Goal: Check status: Check status

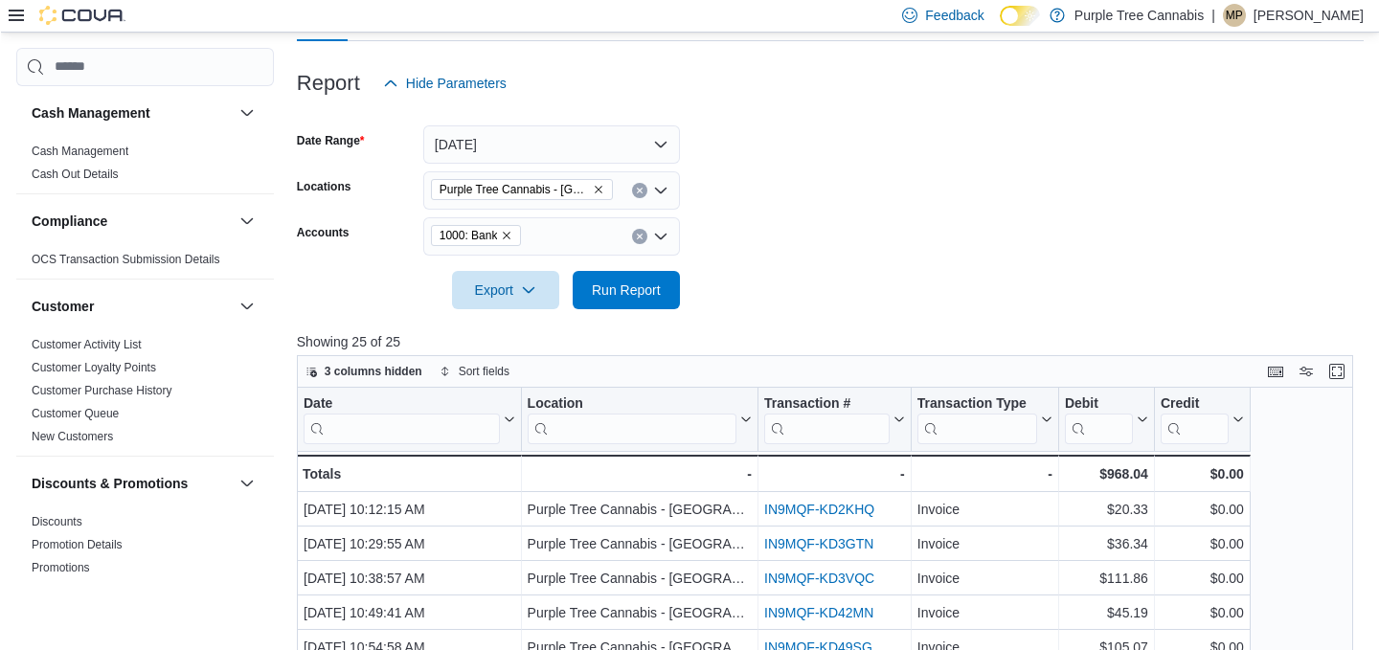
scroll to position [89, 0]
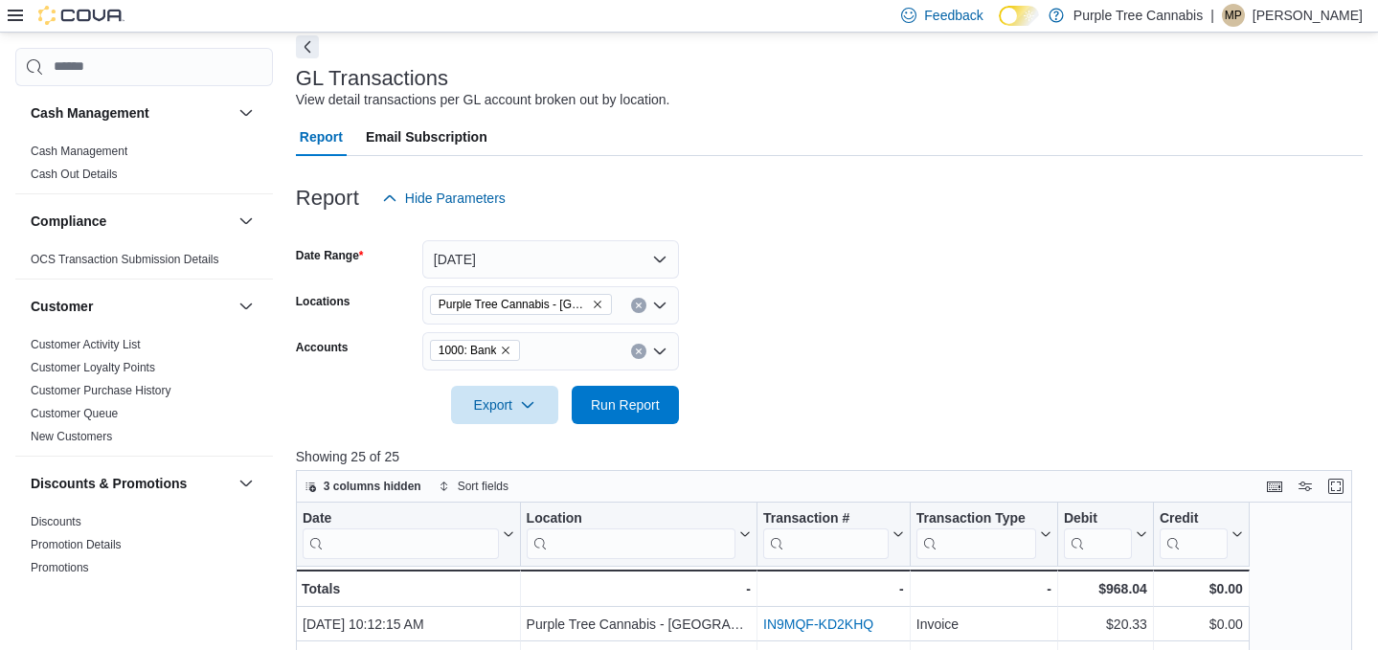
click at [303, 37] on button "Next" at bounding box center [307, 46] width 23 height 23
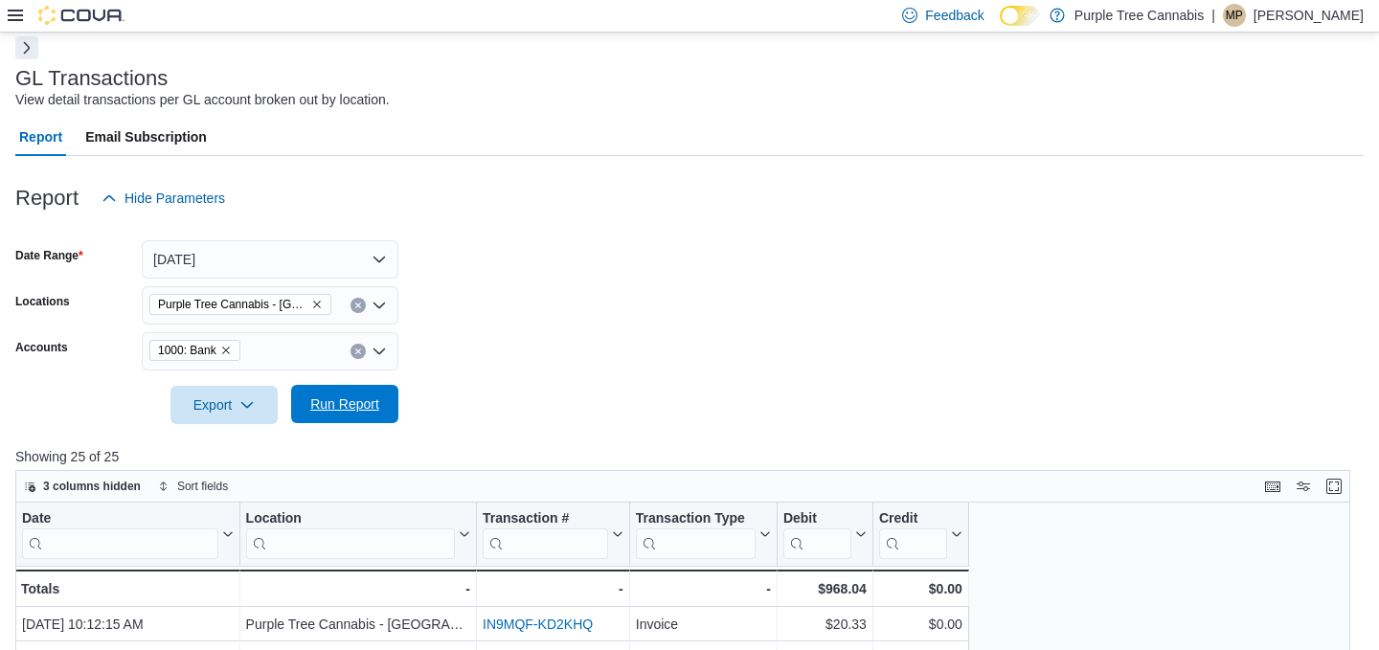
click at [366, 393] on span "Run Report" at bounding box center [345, 404] width 84 height 38
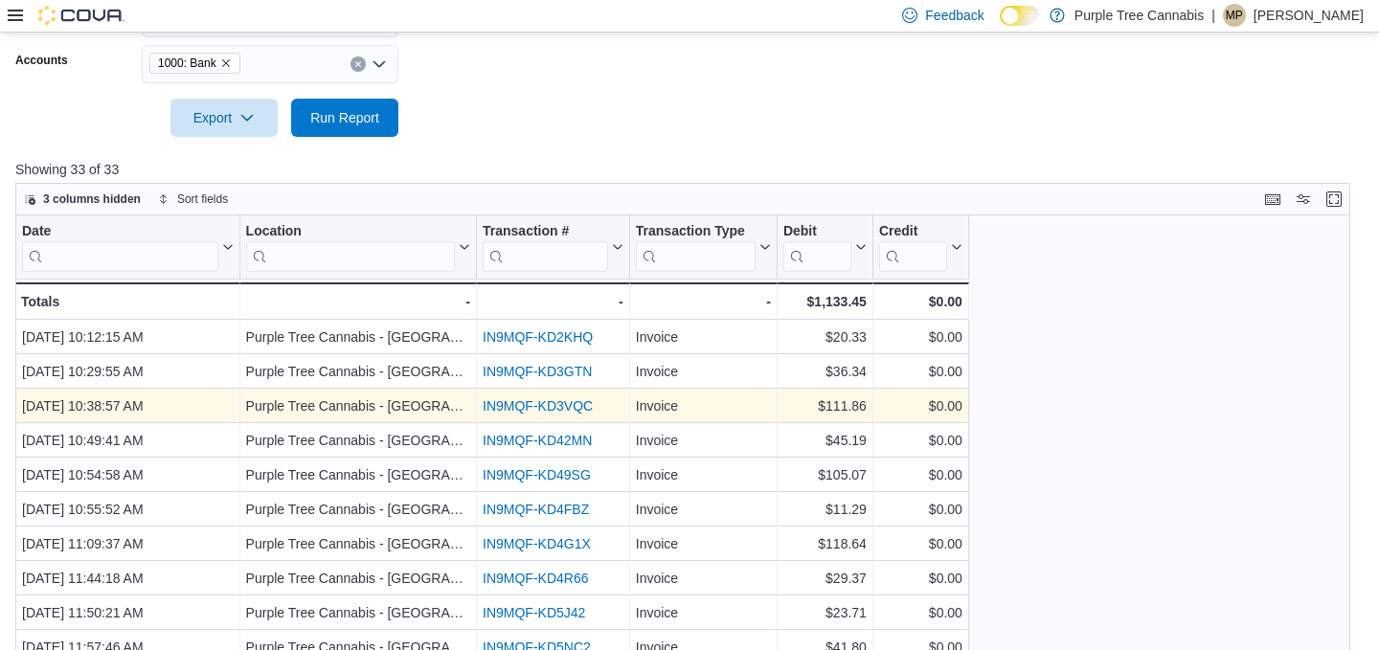
click at [547, 411] on link "IN9MQF-KD3VQC" at bounding box center [538, 405] width 110 height 15
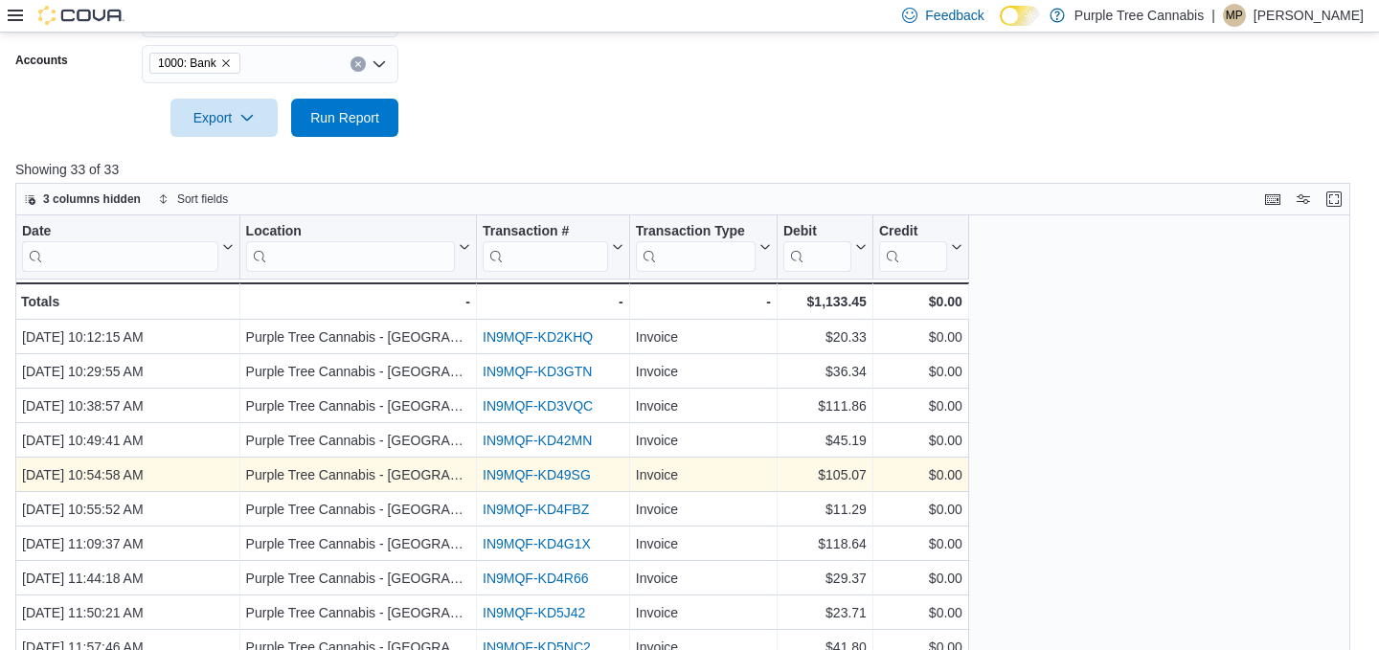
click at [533, 467] on link "IN9MQF-KD49SG" at bounding box center [537, 474] width 108 height 15
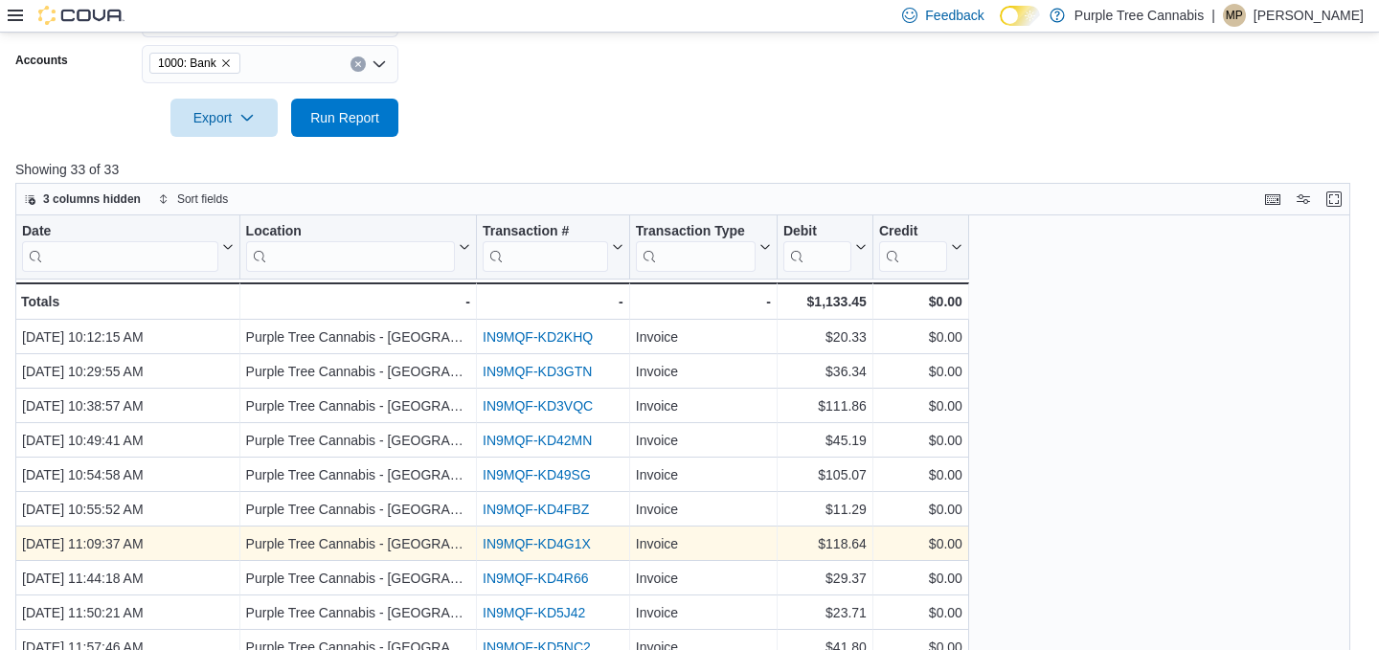
click at [524, 546] on link "IN9MQF-KD4G1X" at bounding box center [537, 543] width 108 height 15
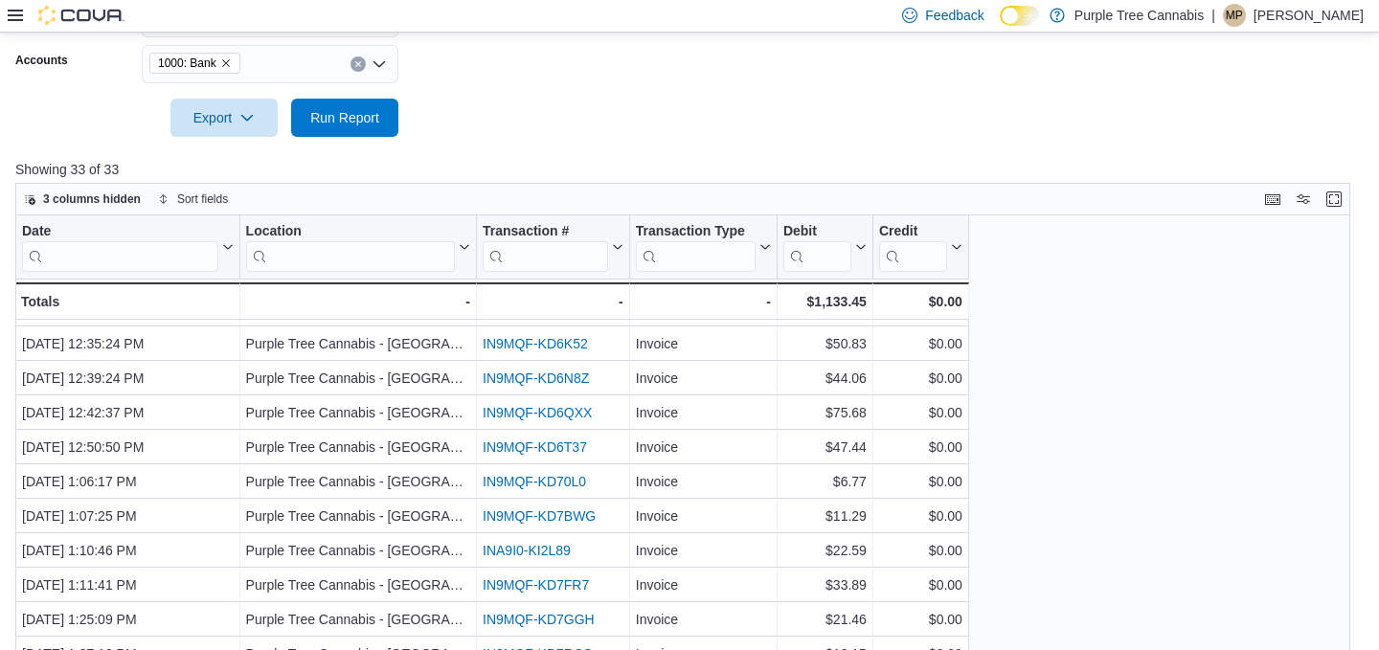
scroll to position [627, 0]
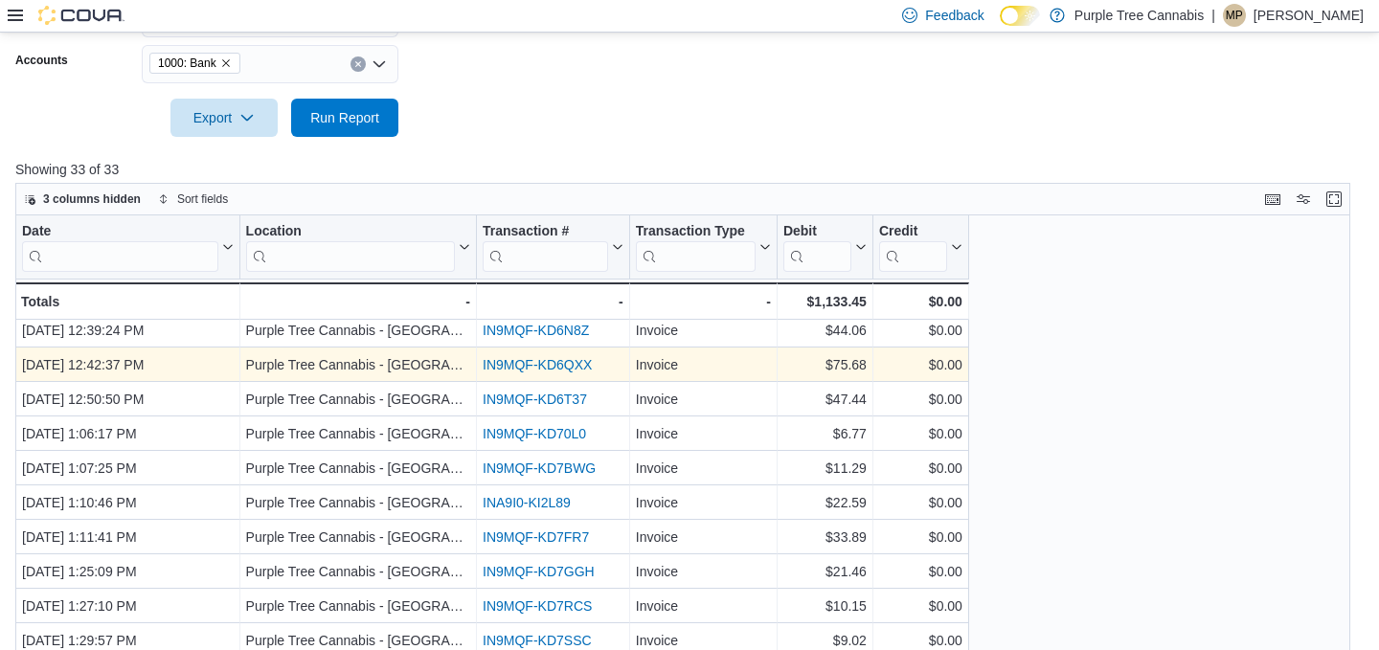
click at [551, 368] on link "IN9MQF-KD6QXX" at bounding box center [537, 364] width 109 height 15
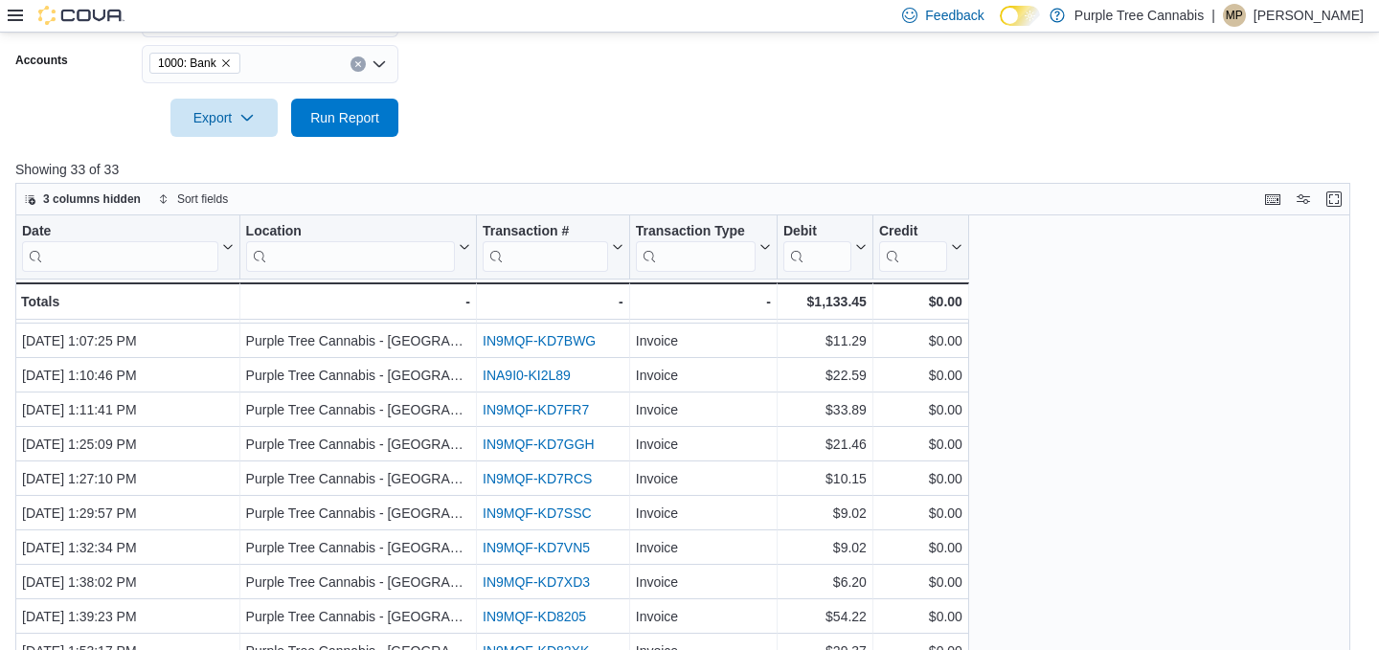
scroll to position [444, 0]
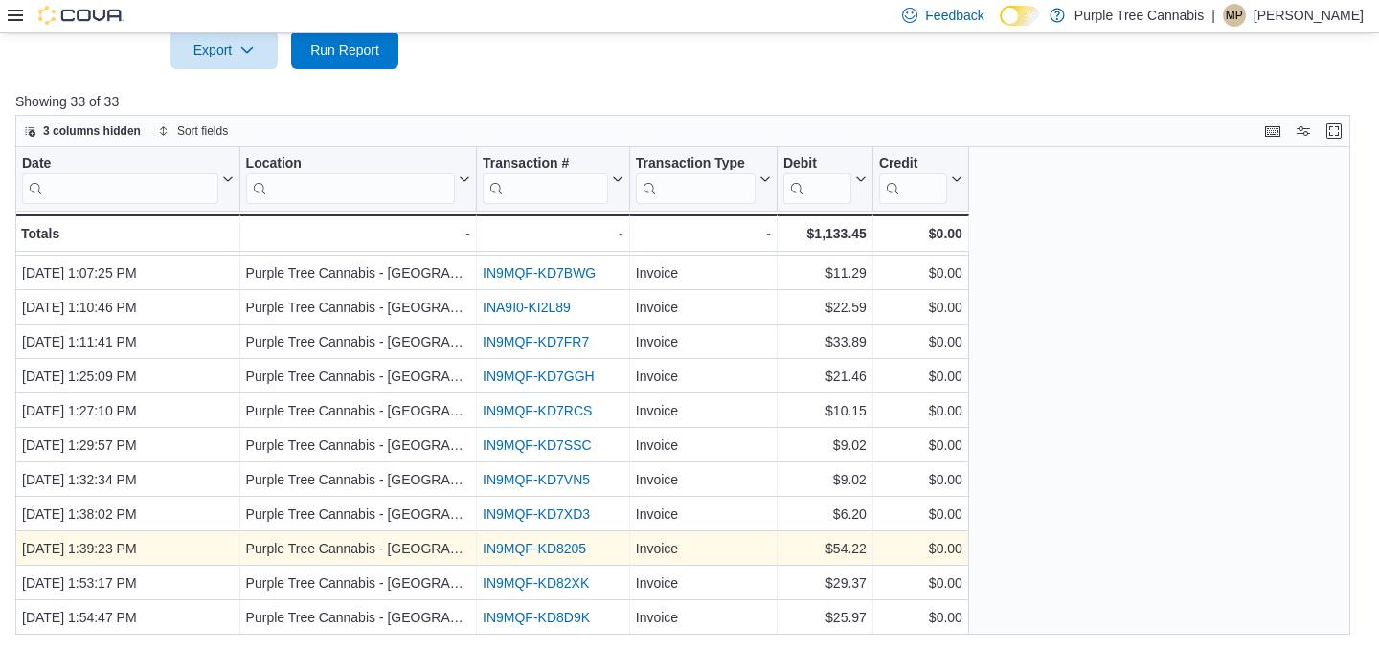
click at [552, 546] on link "IN9MQF-KD8205" at bounding box center [534, 548] width 103 height 15
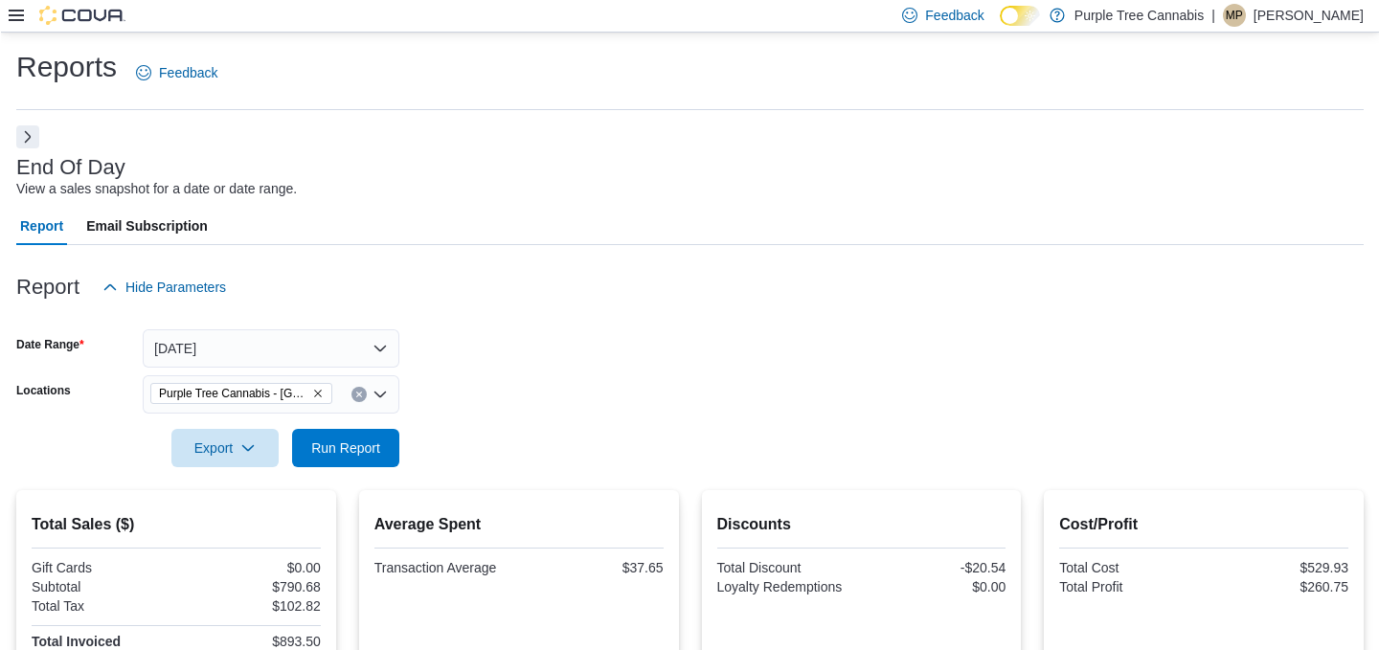
scroll to position [179, 0]
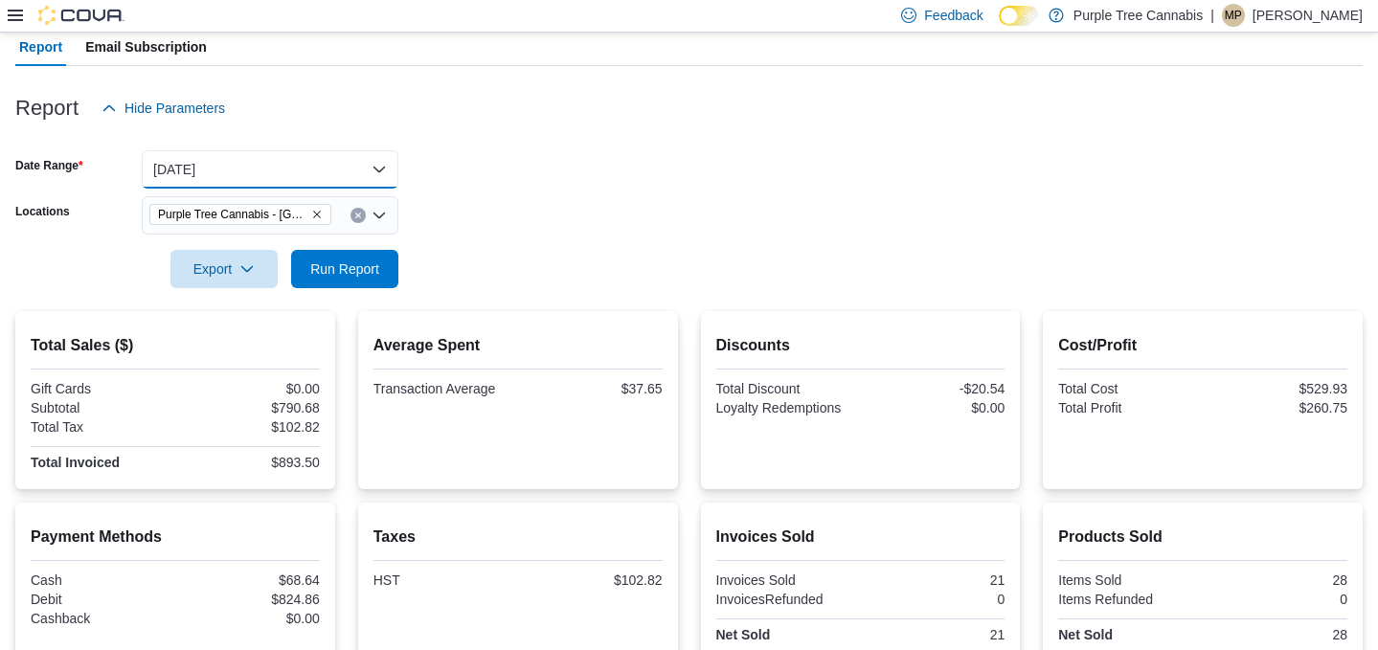
click at [280, 176] on button "[DATE]" at bounding box center [270, 169] width 257 height 38
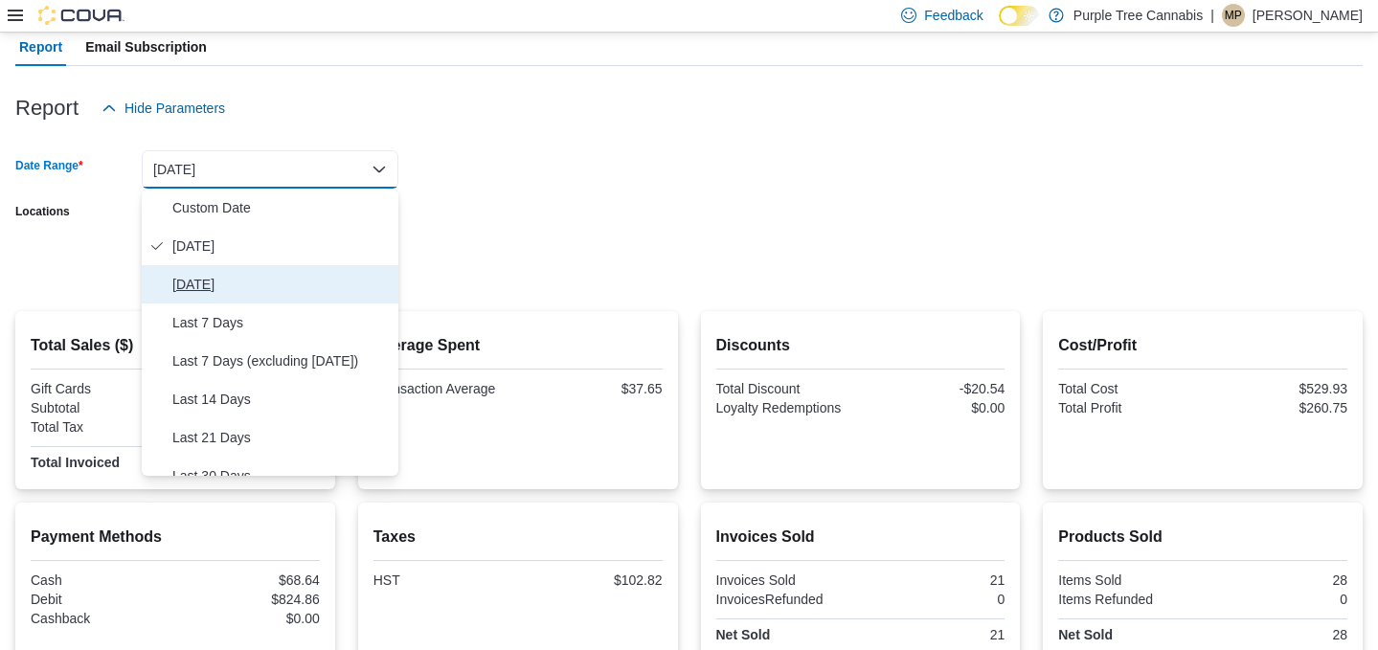
click at [215, 279] on span "[DATE]" at bounding box center [281, 284] width 218 height 23
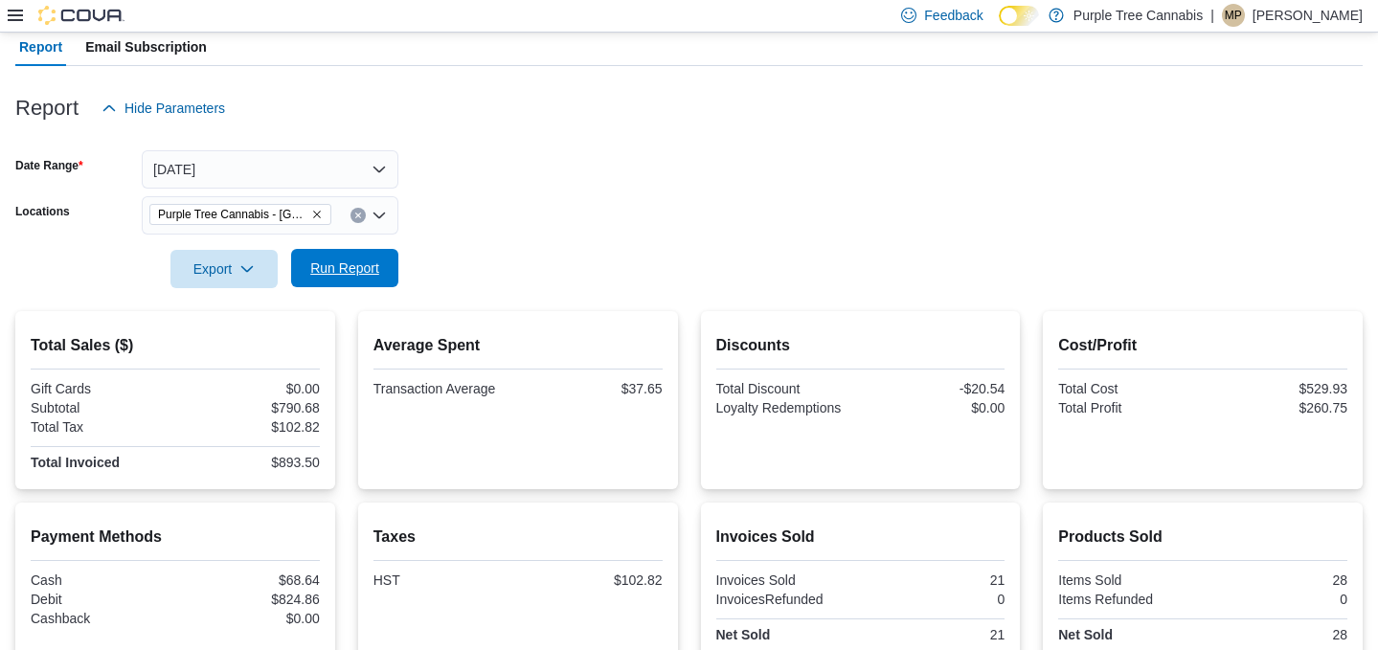
click at [381, 280] on span "Run Report" at bounding box center [345, 268] width 84 height 38
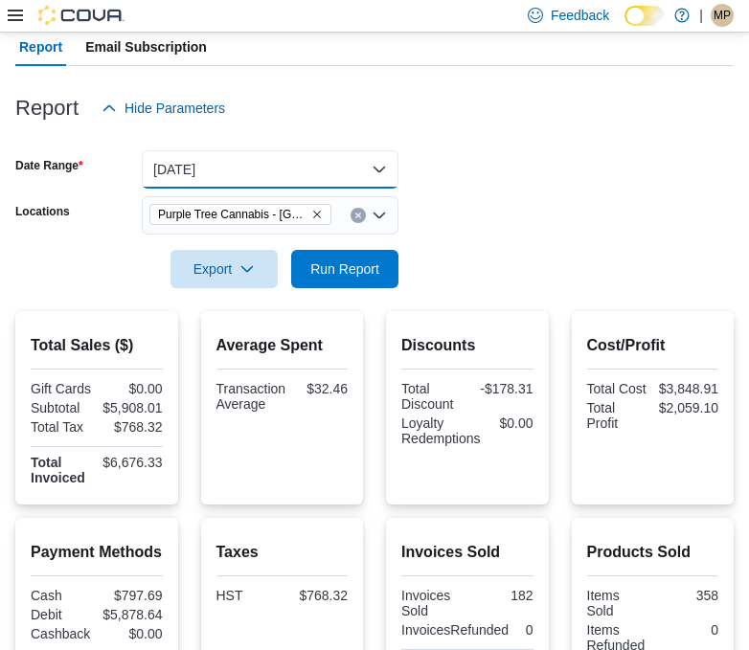
click at [257, 166] on button "[DATE]" at bounding box center [270, 169] width 257 height 38
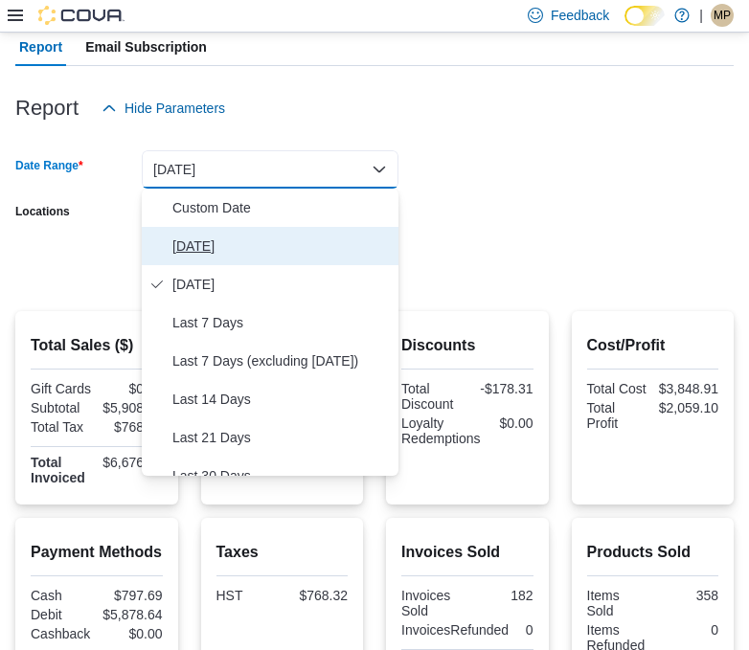
click at [190, 256] on span "[DATE]" at bounding box center [281, 246] width 218 height 23
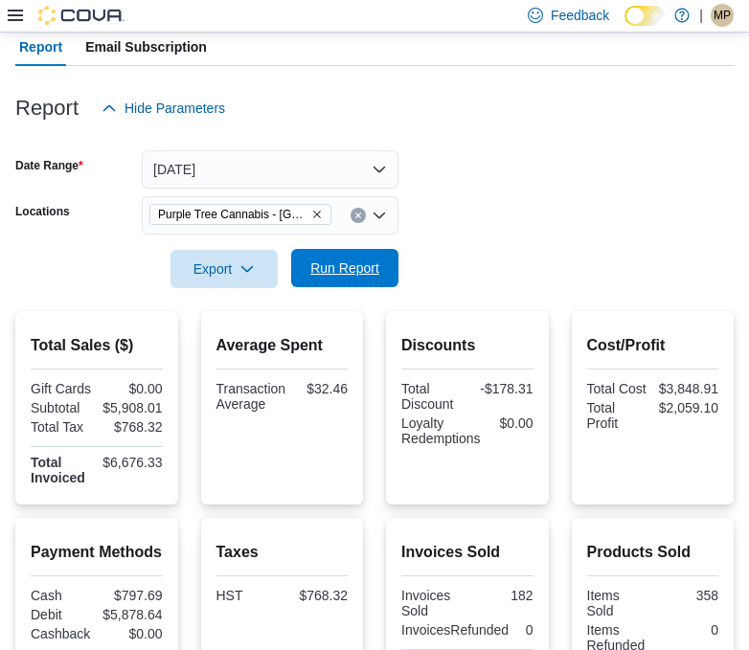
click at [351, 268] on span "Run Report" at bounding box center [344, 268] width 69 height 19
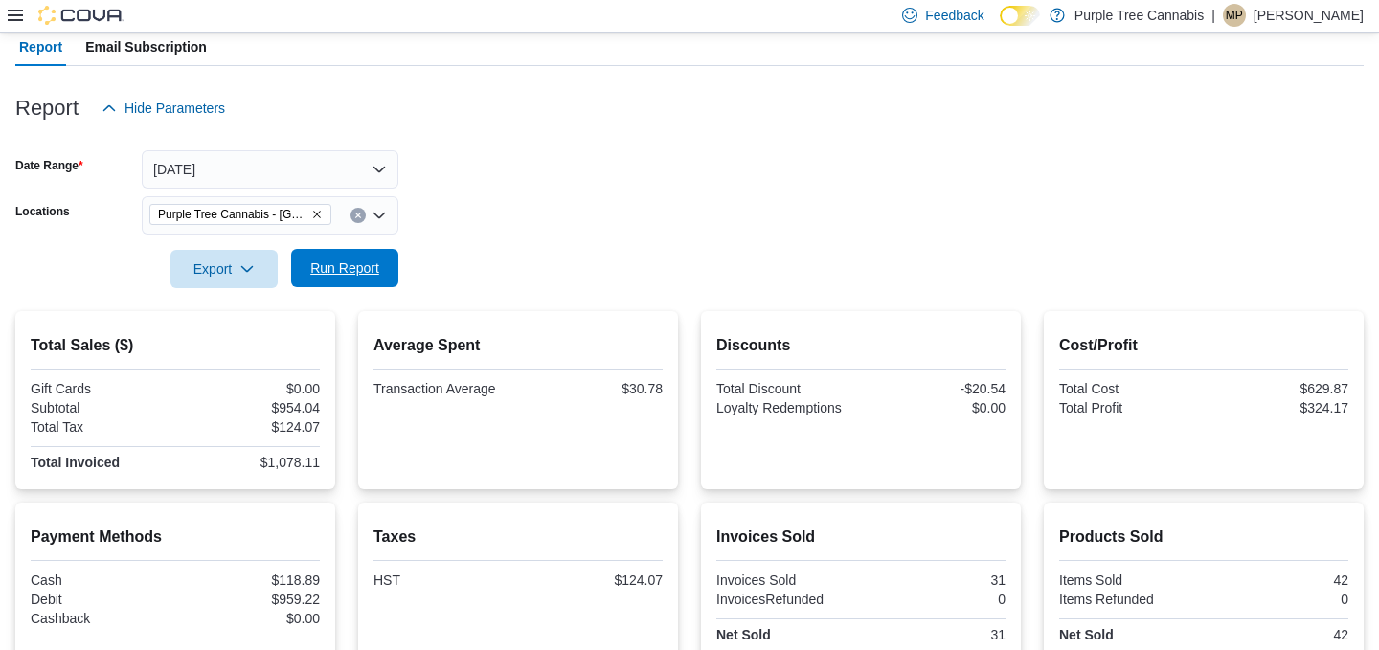
click at [340, 284] on span "Run Report" at bounding box center [345, 268] width 84 height 38
click at [378, 270] on span "Run Report" at bounding box center [344, 268] width 69 height 19
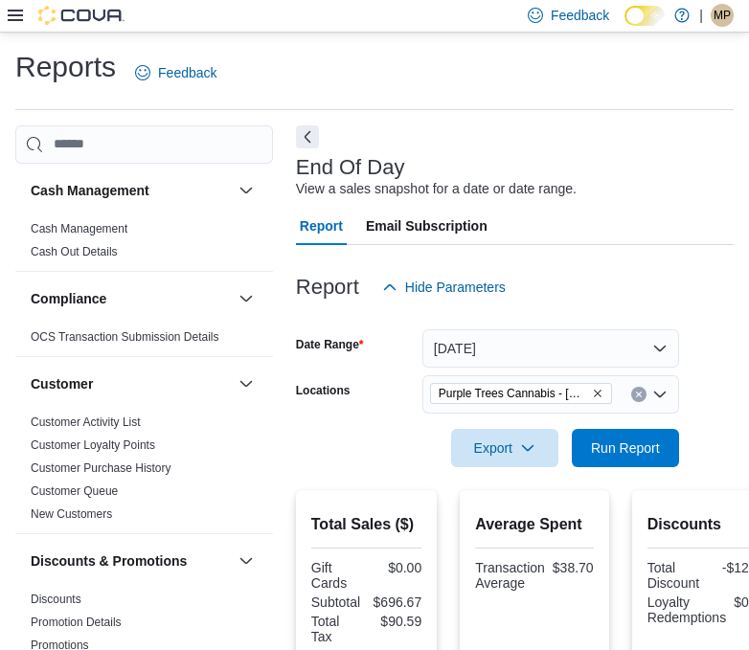
scroll to position [16, 0]
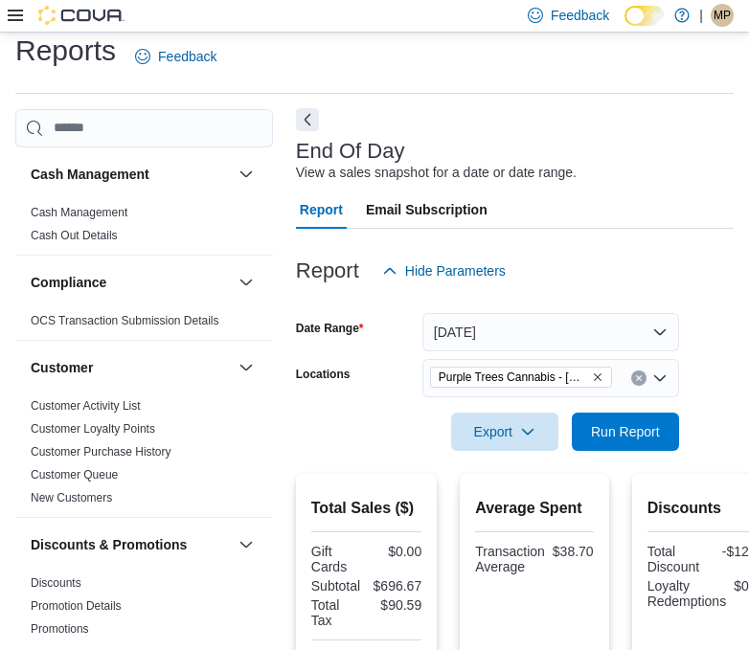
click at [304, 126] on button "Next" at bounding box center [307, 119] width 23 height 23
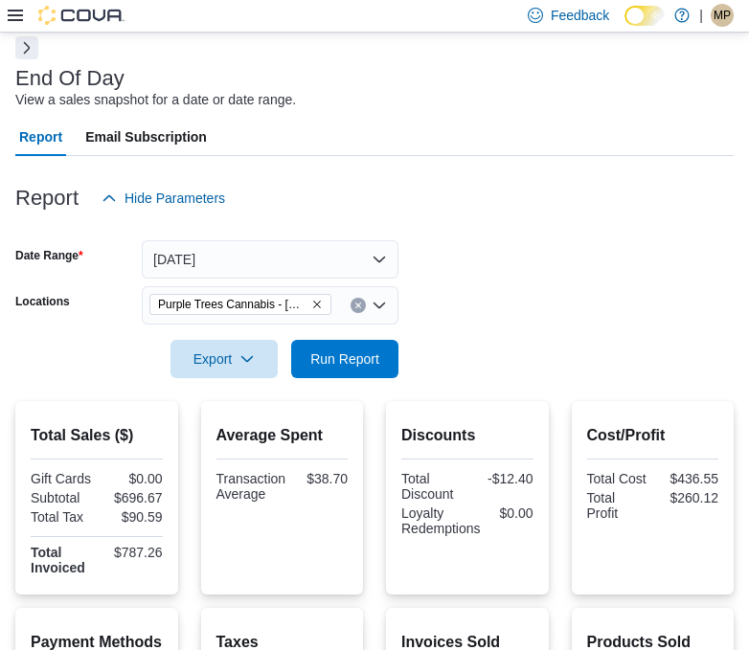
scroll to position [100, 0]
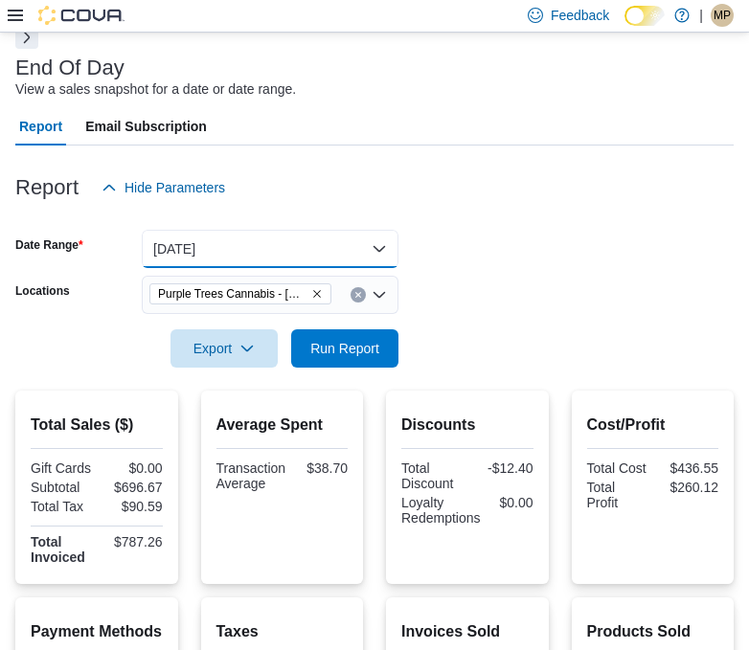
click at [293, 260] on button "[DATE]" at bounding box center [270, 249] width 257 height 38
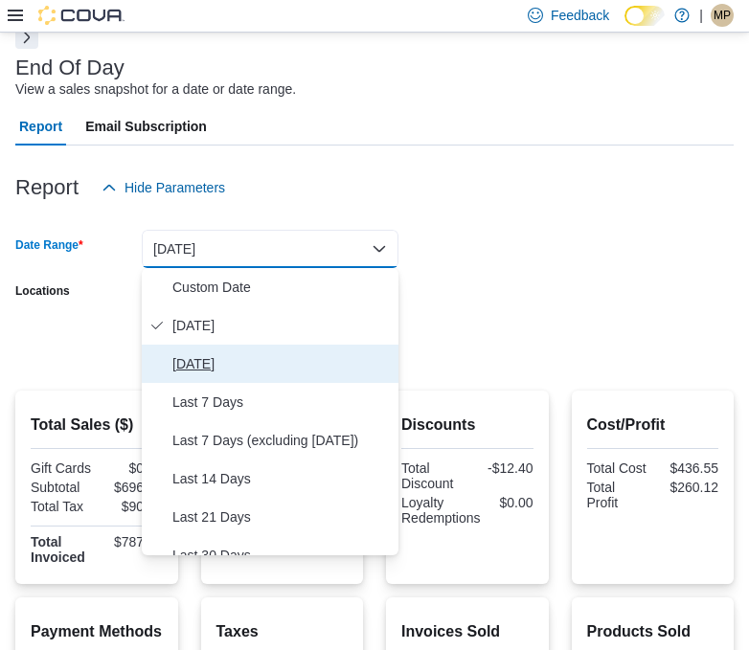
click at [185, 356] on span "[DATE]" at bounding box center [281, 363] width 218 height 23
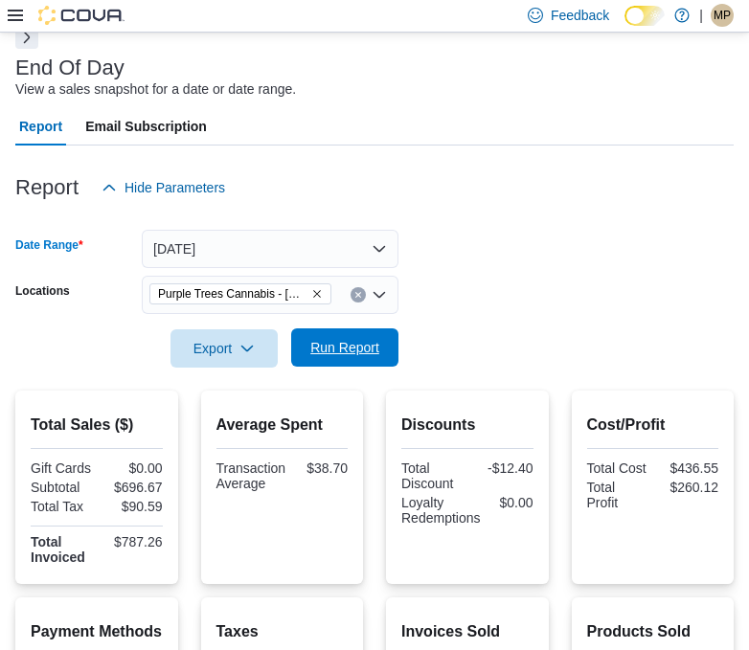
click at [354, 360] on span "Run Report" at bounding box center [345, 347] width 84 height 38
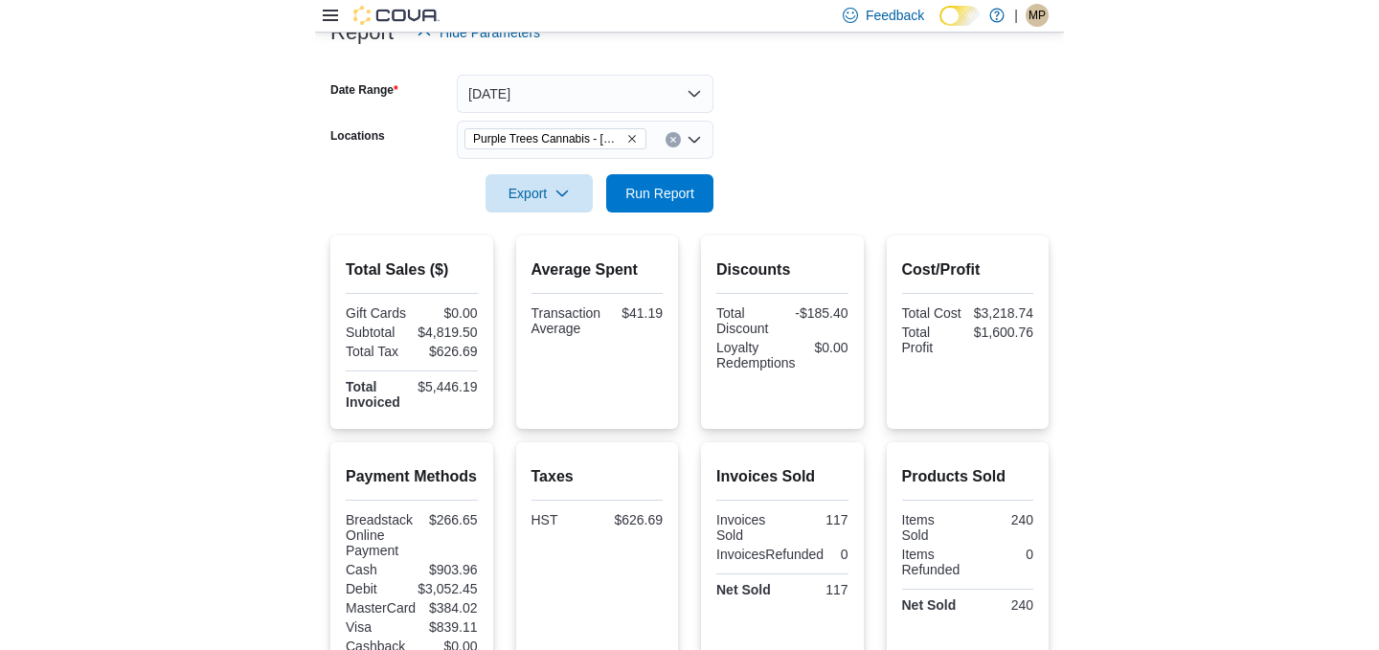
scroll to position [259, 0]
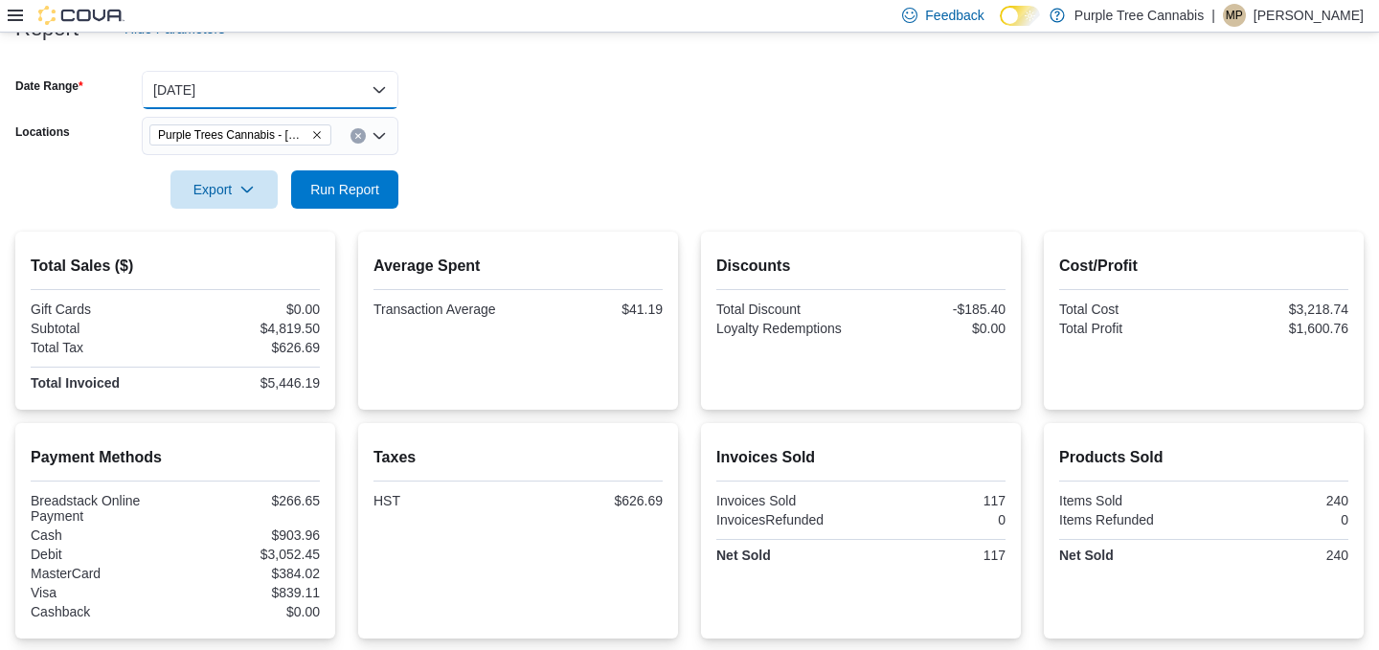
click at [208, 97] on button "[DATE]" at bounding box center [270, 90] width 257 height 38
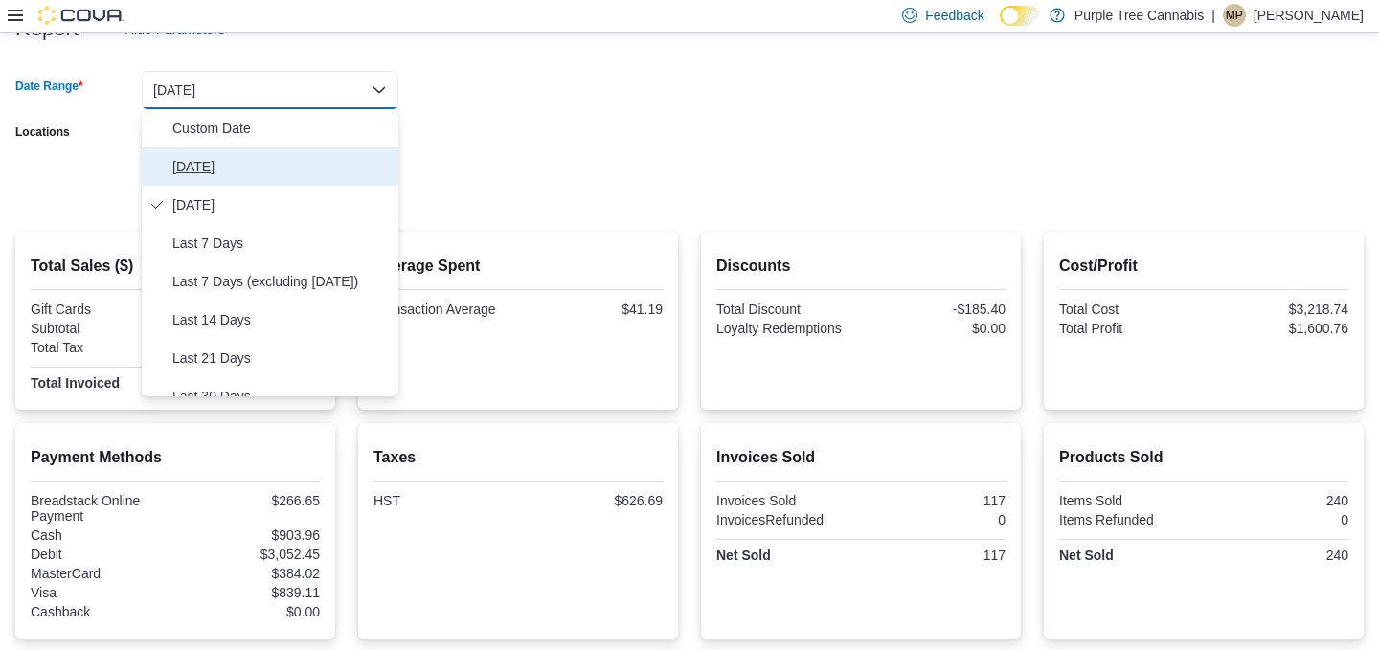
click at [189, 160] on span "[DATE]" at bounding box center [281, 166] width 218 height 23
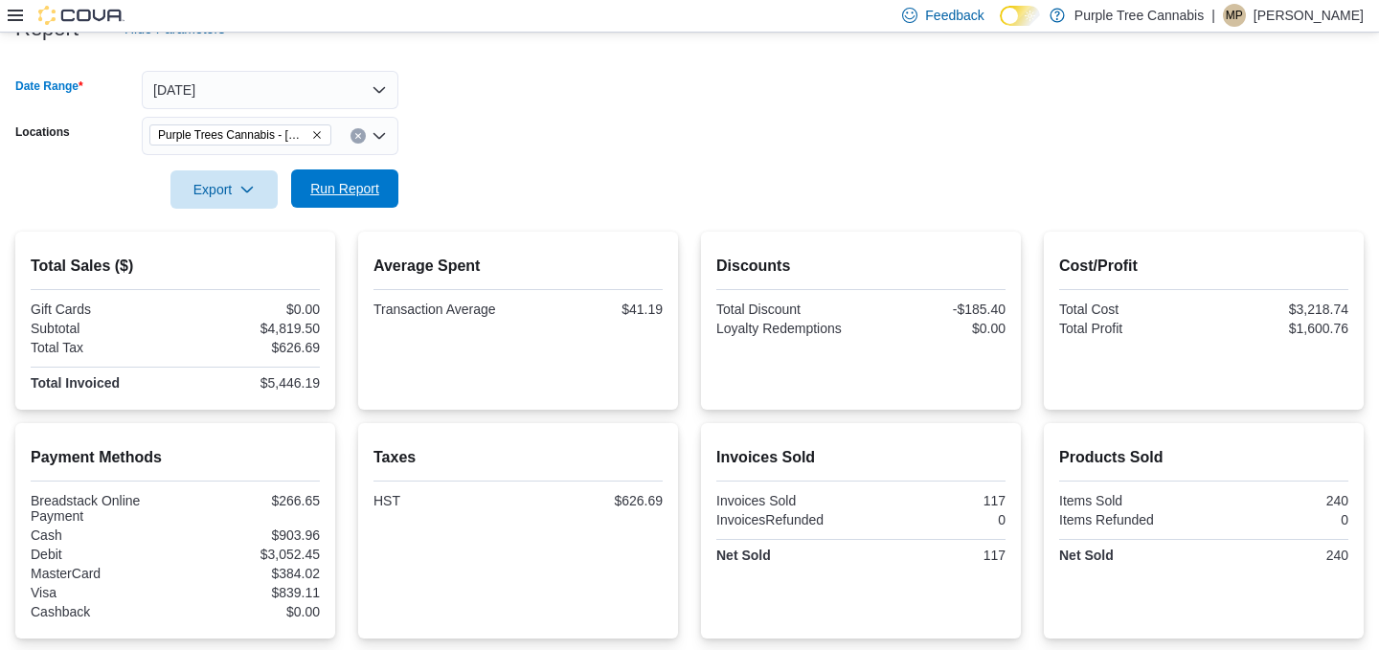
click at [370, 199] on span "Run Report" at bounding box center [345, 189] width 84 height 38
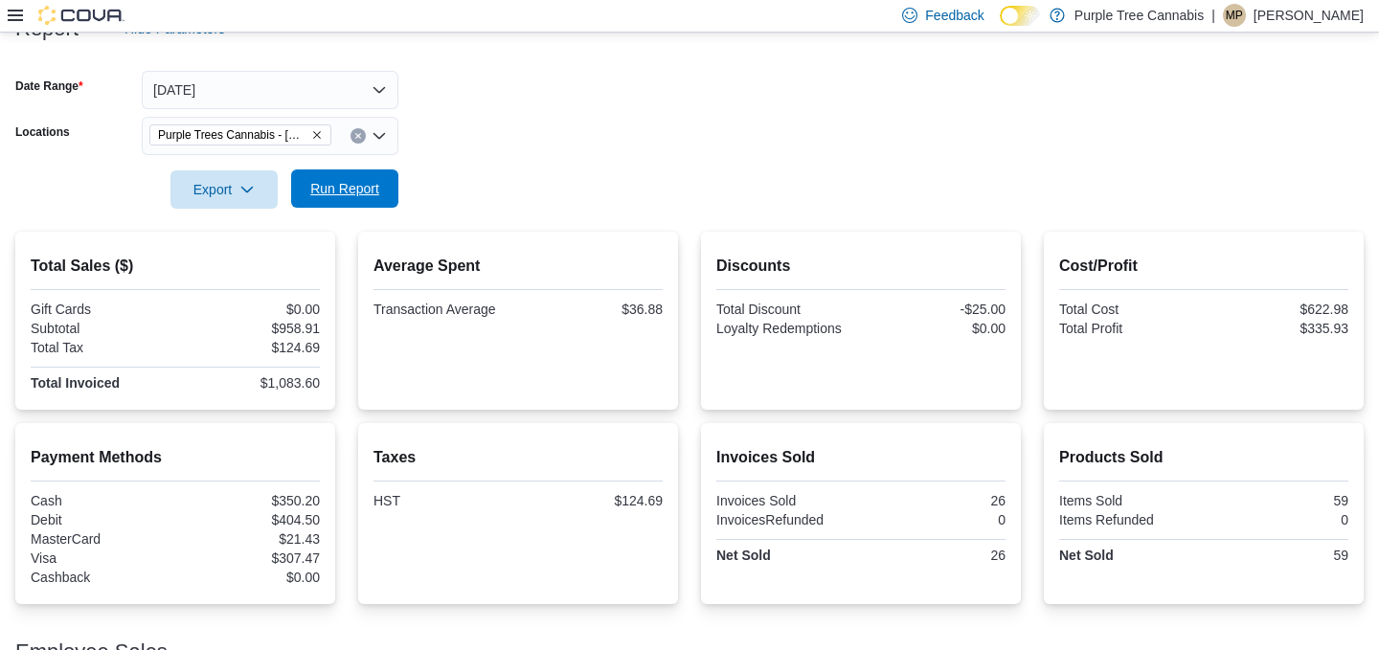
click at [365, 200] on span "Run Report" at bounding box center [345, 189] width 84 height 38
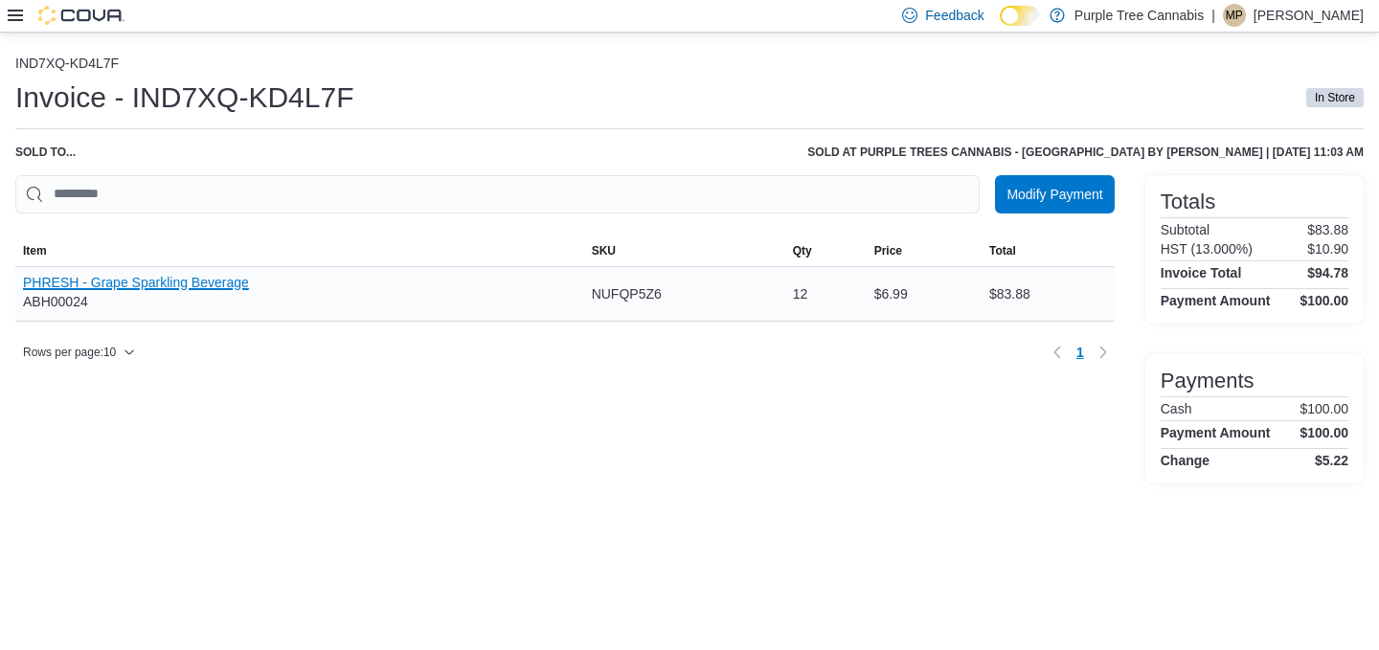
click at [207, 284] on button "PHRESH - Grape Sparkling Beverage" at bounding box center [136, 282] width 226 height 15
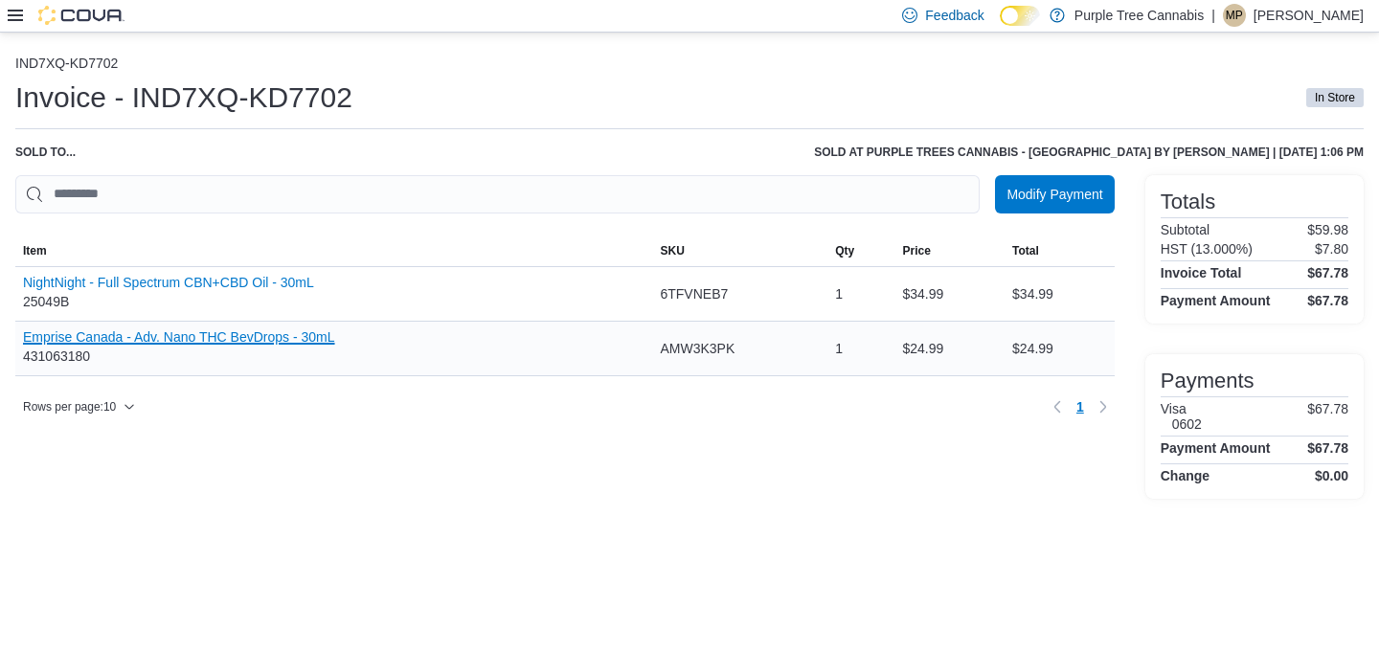
click at [292, 338] on button "Emprise Canada - Adv. Nano THC BevDrops - 30mL" at bounding box center [179, 336] width 312 height 15
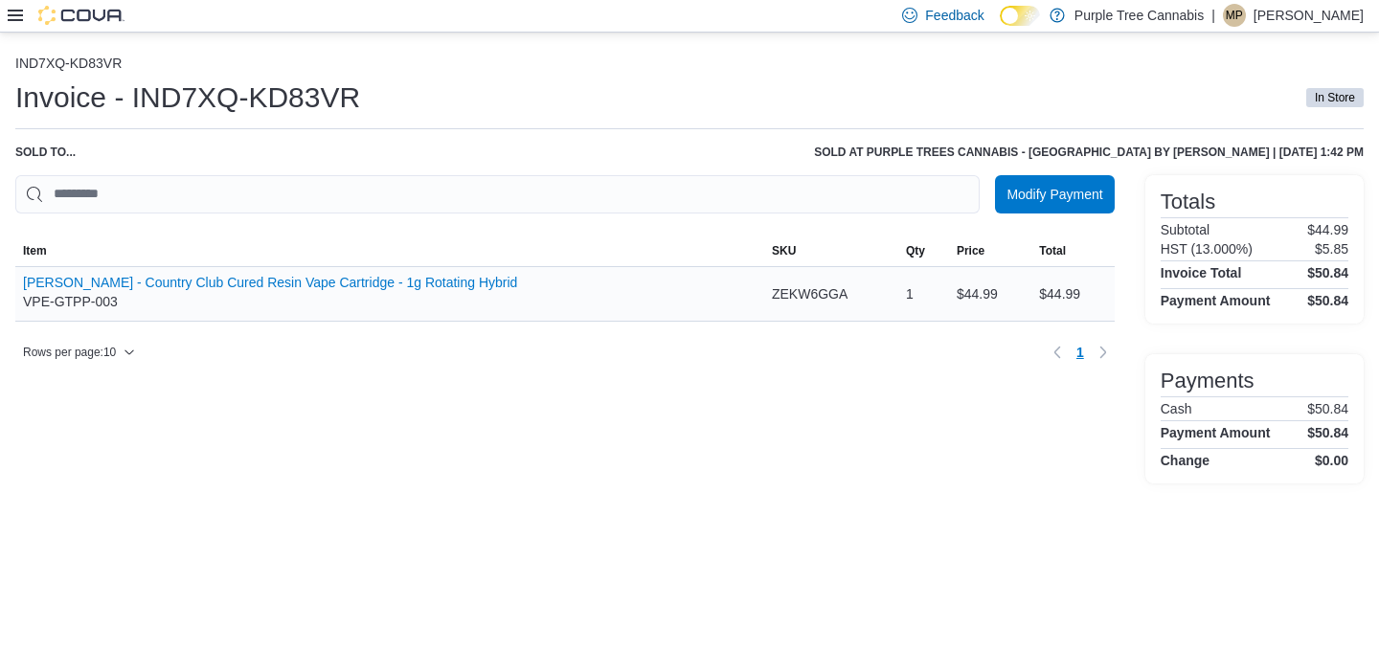
click at [479, 267] on div "Woody Nelson - Country Club Cured Resin Vape Cartridge - 1g Rotating Hybrid VPE…" at bounding box center [389, 294] width 749 height 54
click at [471, 281] on button "Woody Nelson - Country Club Cured Resin Vape Cartridge - 1g Rotating Hybrid" at bounding box center [270, 282] width 494 height 15
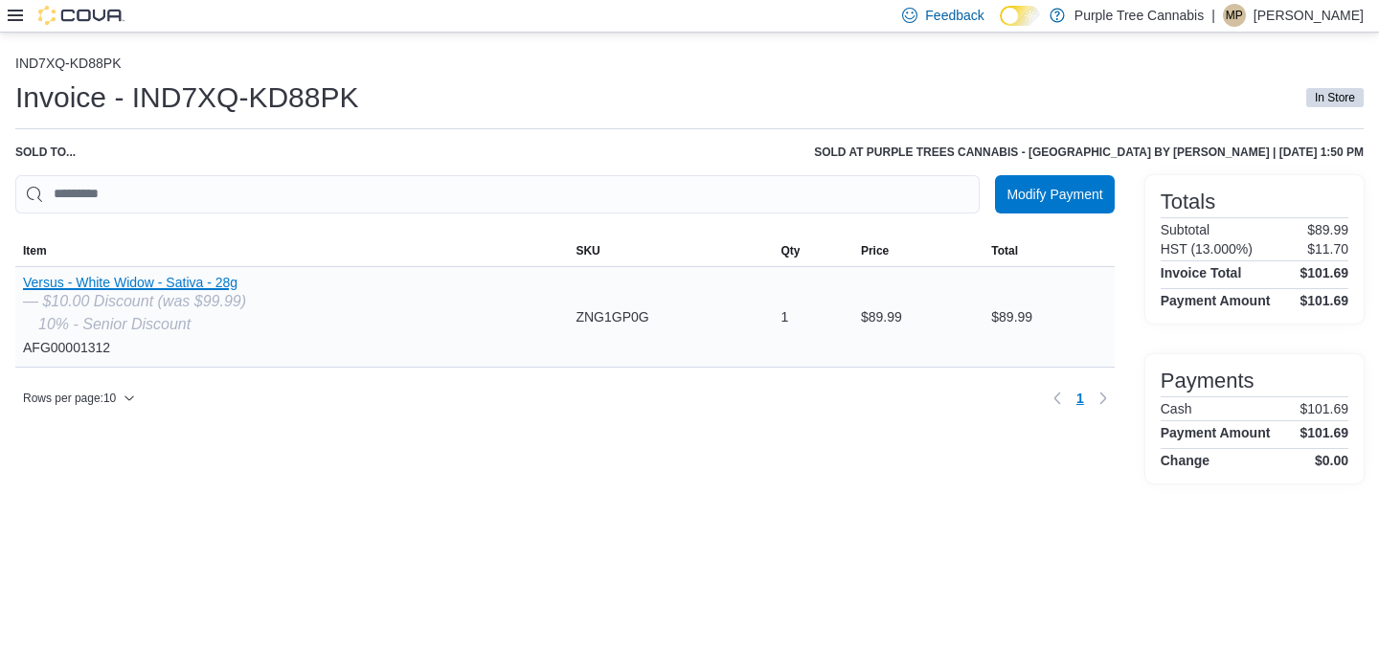
click at [203, 286] on button "Versus - White Widow - Sativa - 28g" at bounding box center [134, 282] width 223 height 15
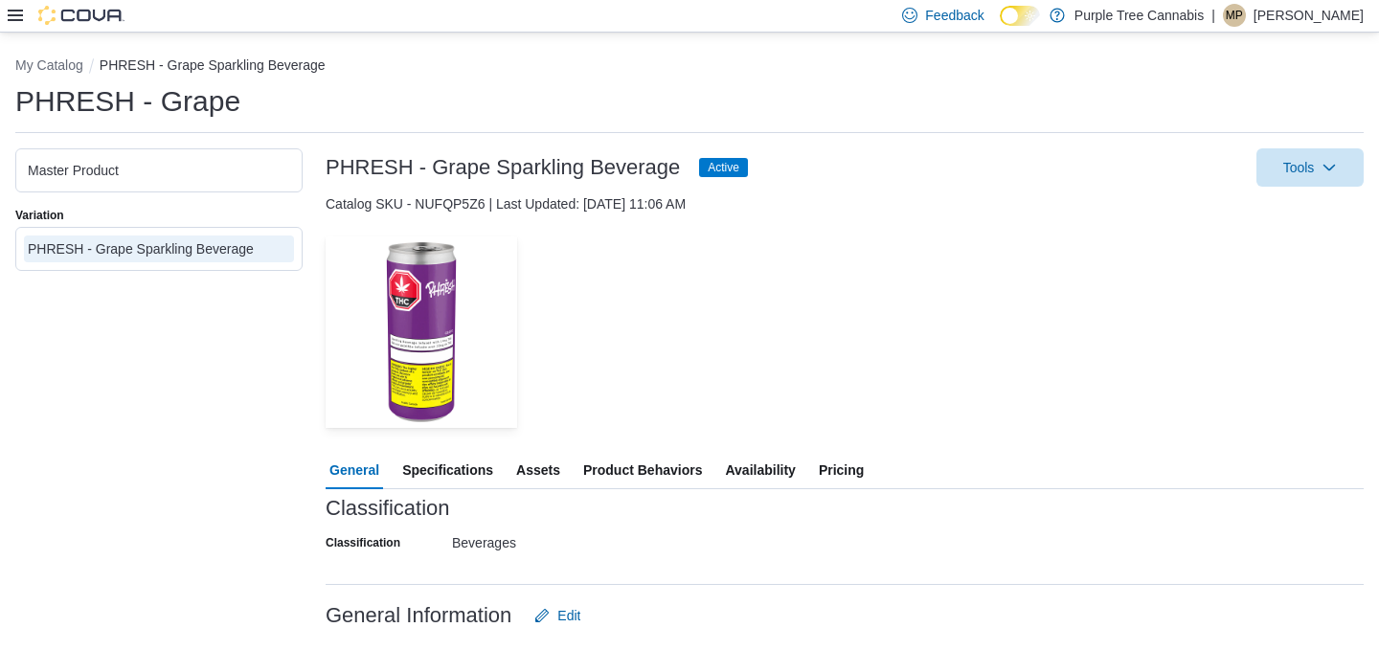
click at [771, 467] on span "Availability" at bounding box center [760, 470] width 70 height 38
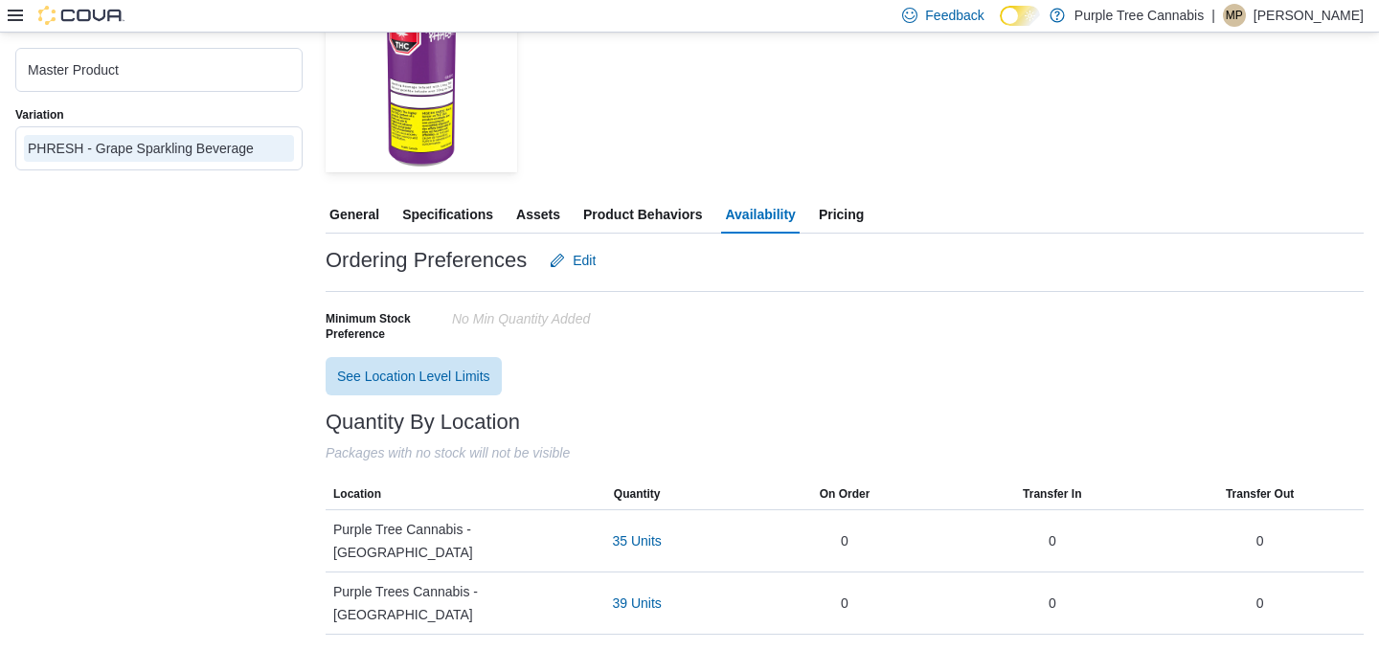
scroll to position [69, 0]
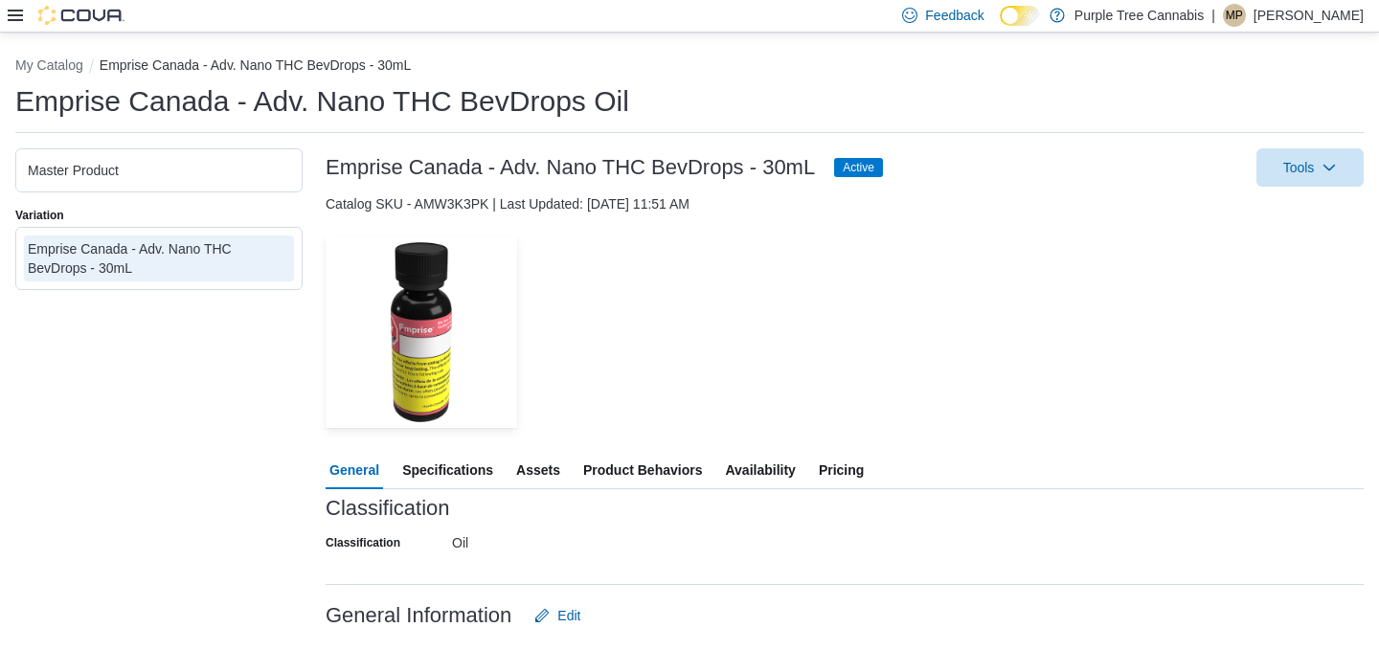
click at [758, 479] on span "Availability" at bounding box center [760, 470] width 70 height 38
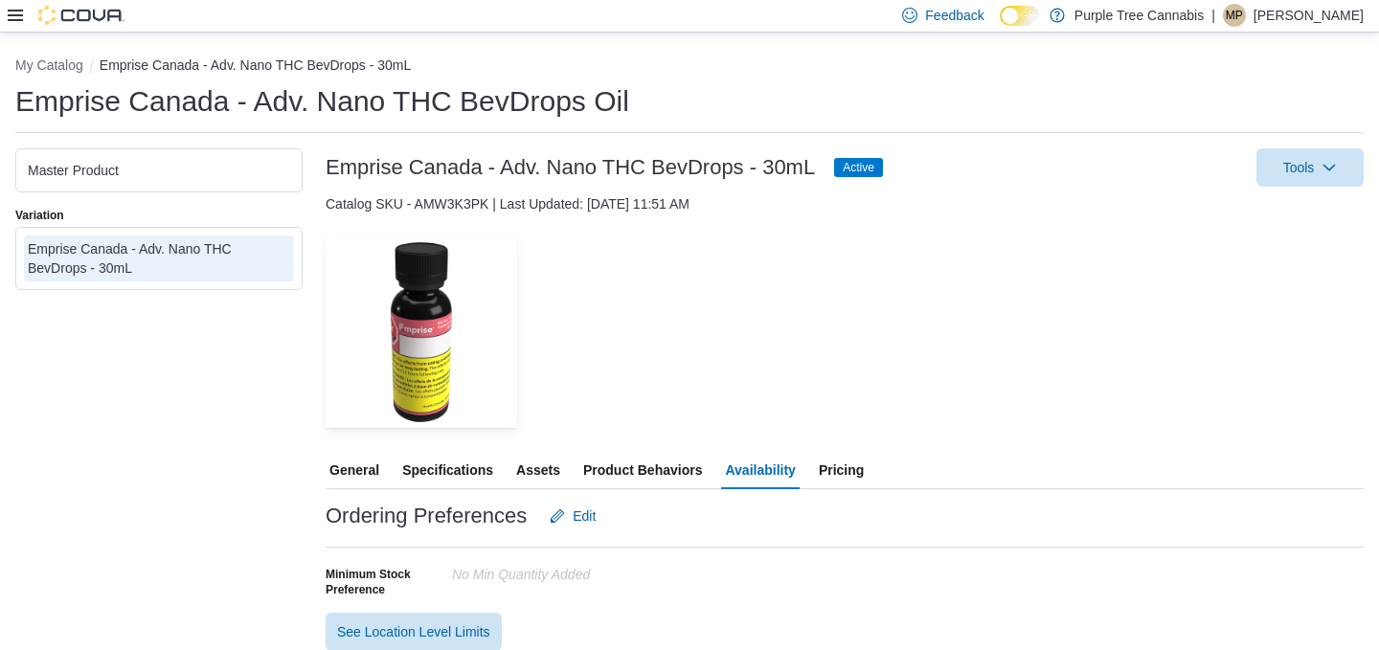
scroll to position [256, 0]
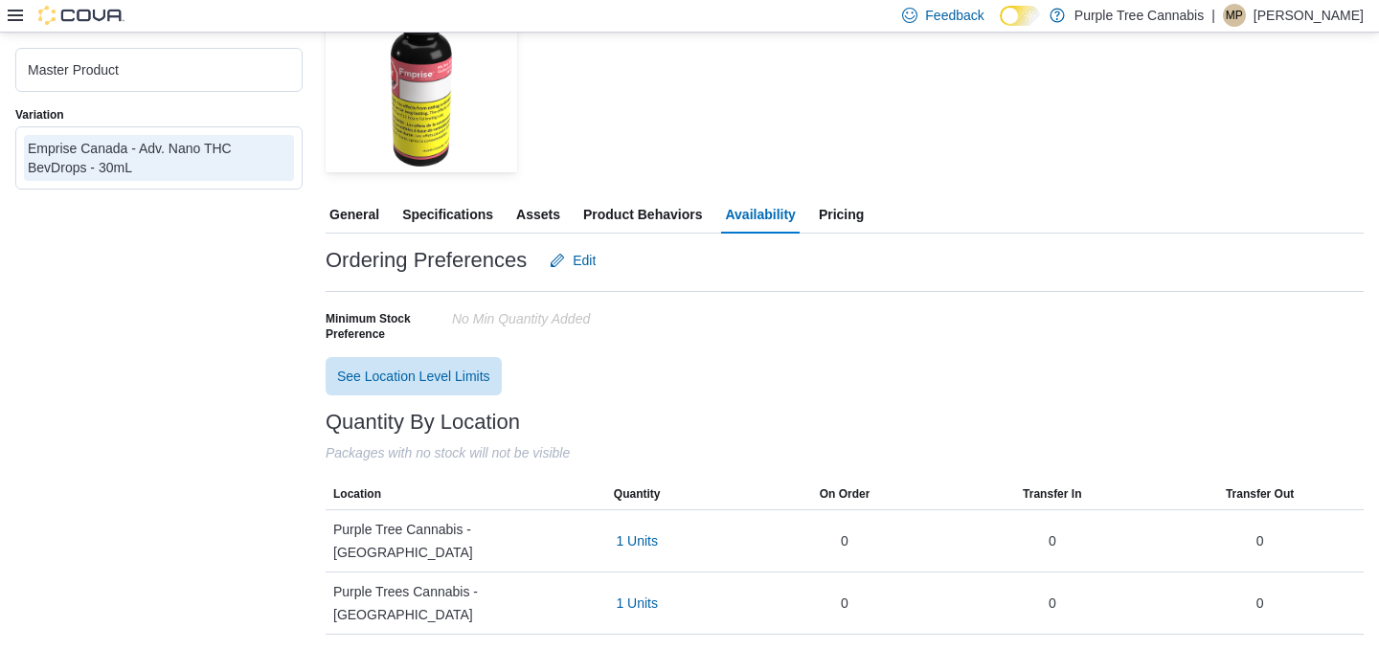
click at [849, 215] on span "Pricing" at bounding box center [841, 214] width 45 height 38
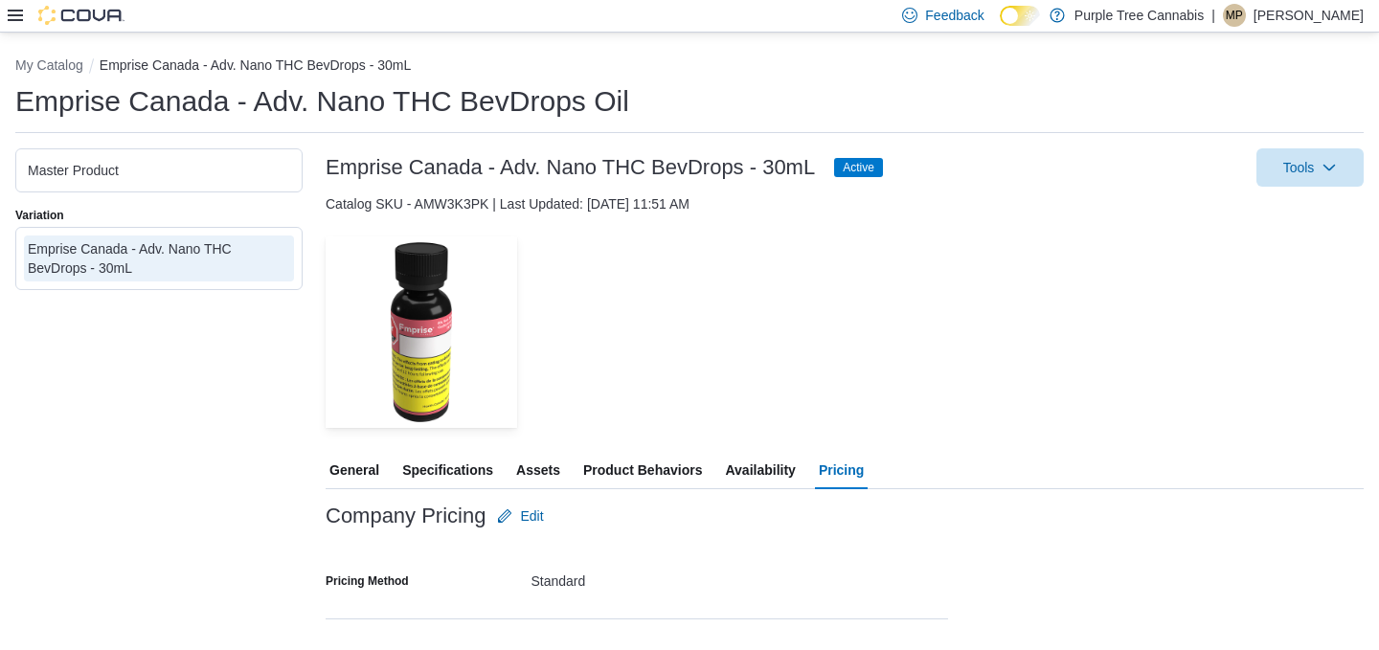
scroll to position [202, 0]
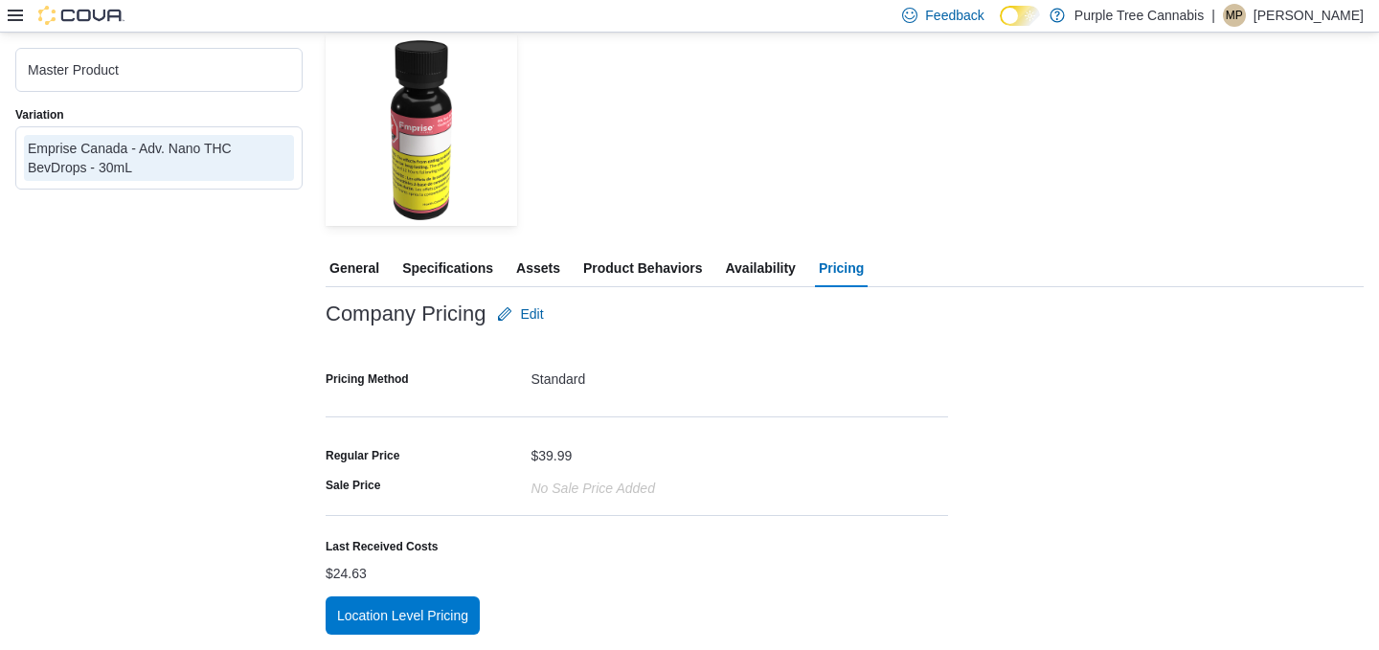
click at [773, 268] on span "Availability" at bounding box center [760, 268] width 70 height 38
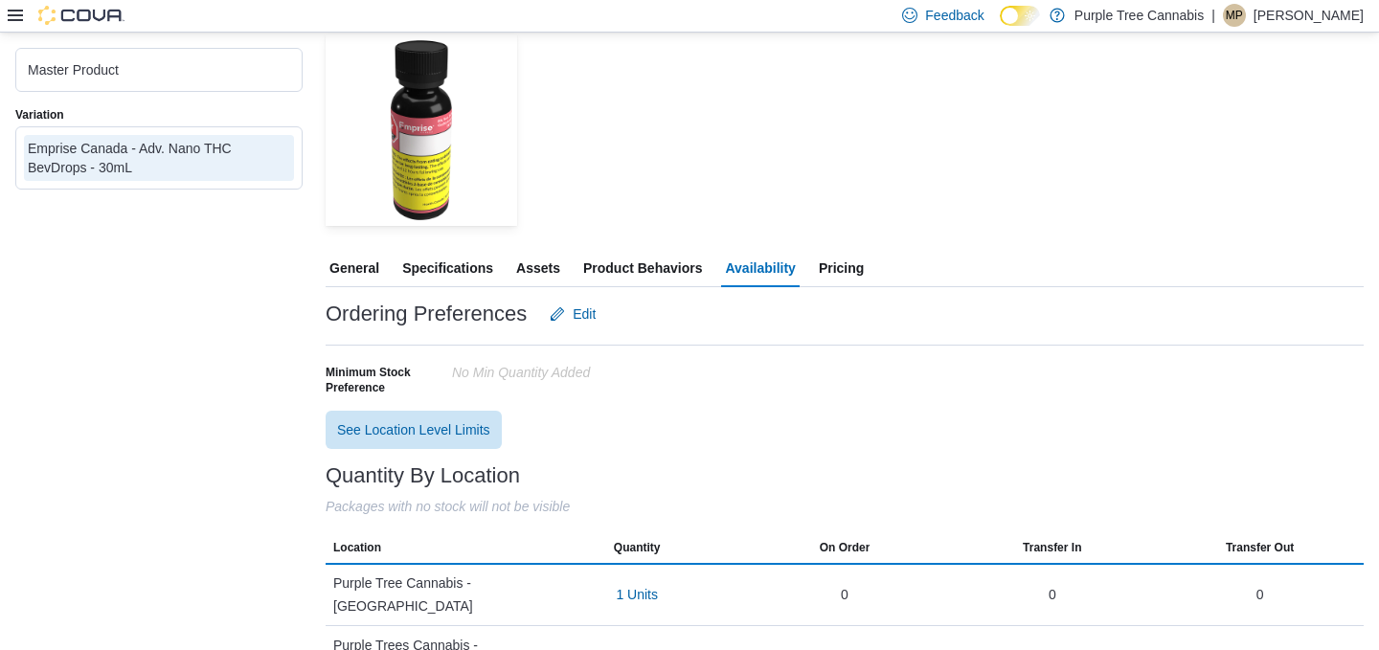
scroll to position [256, 0]
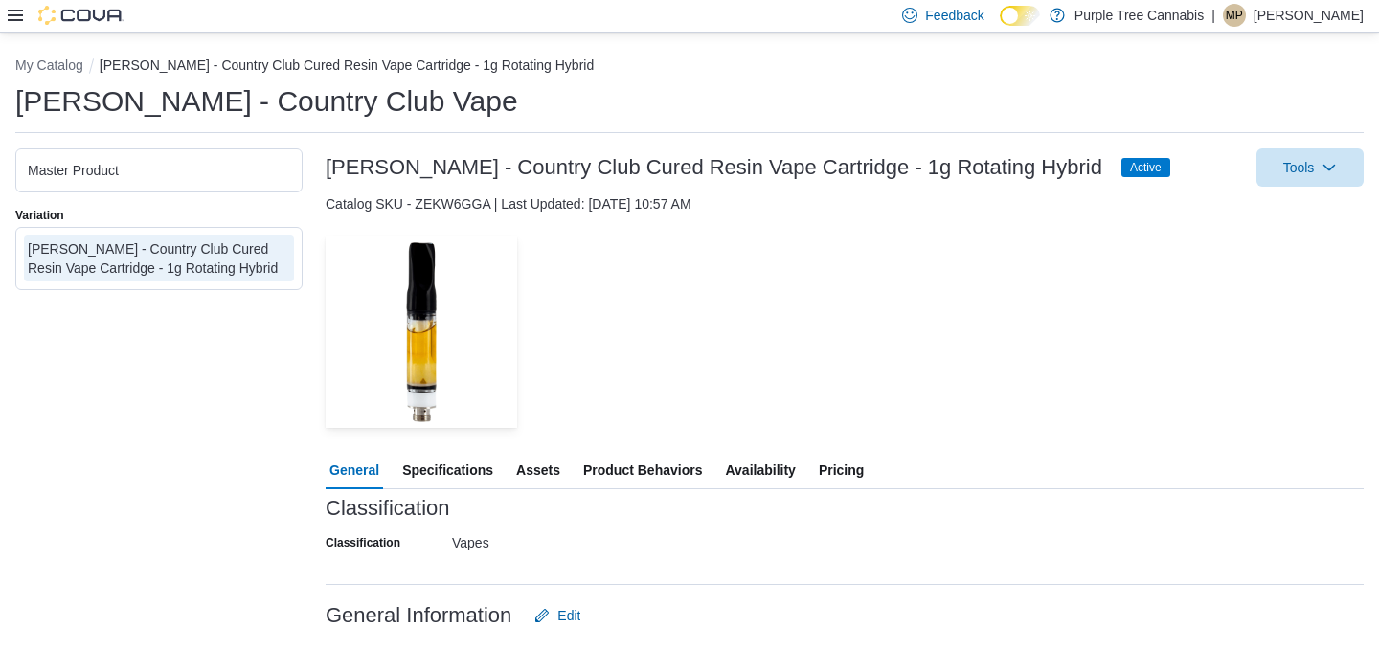
click at [766, 487] on span "Availability" at bounding box center [760, 470] width 70 height 38
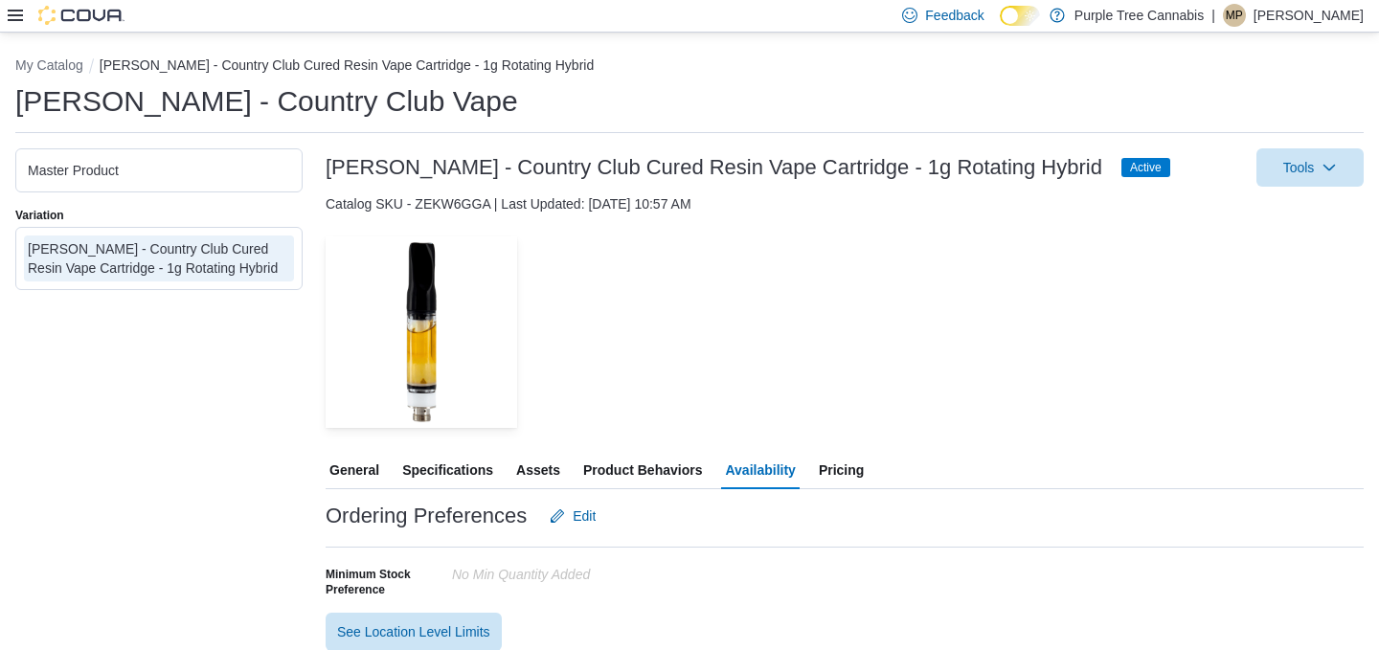
scroll to position [256, 0]
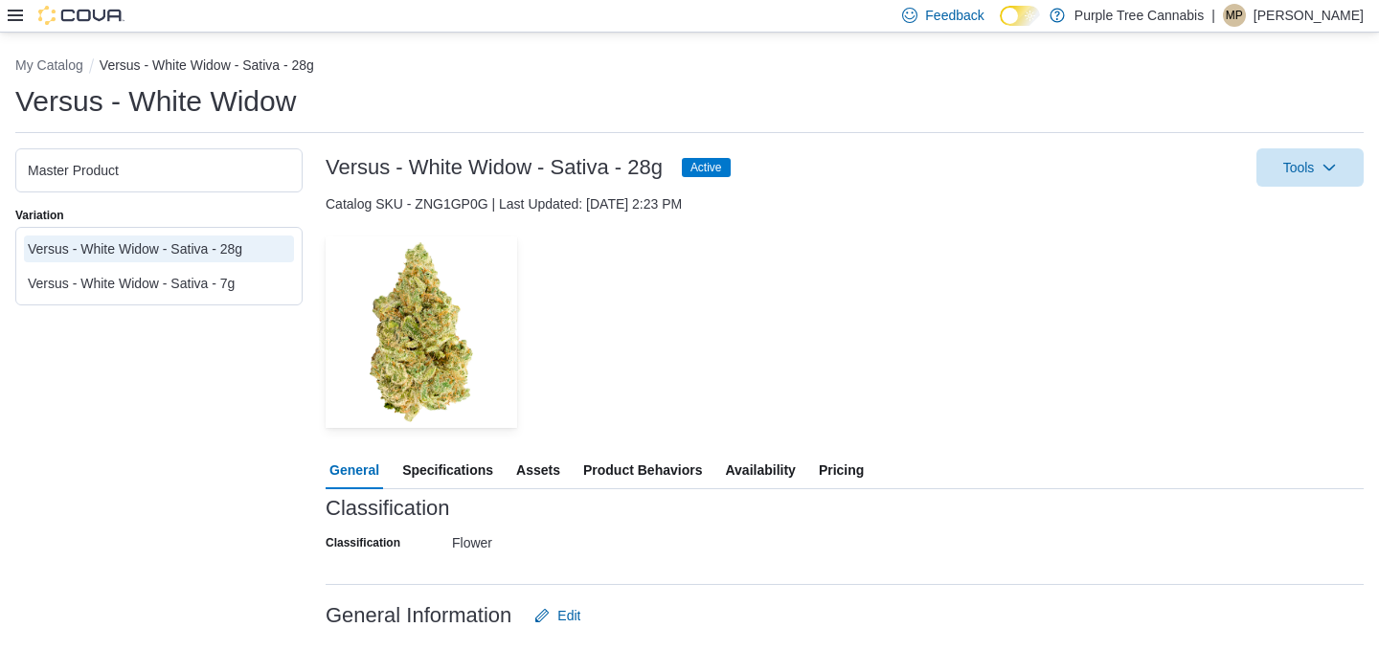
click at [771, 472] on span "Availability" at bounding box center [760, 470] width 70 height 38
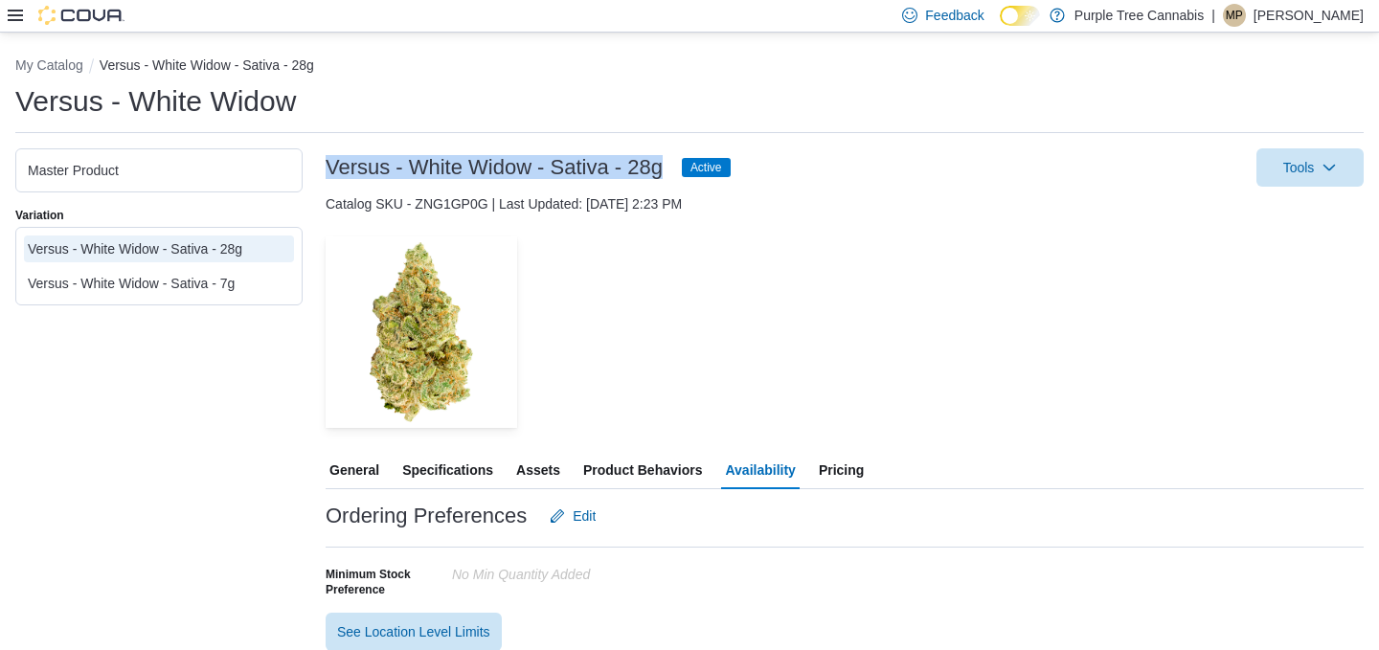
drag, startPoint x: 665, startPoint y: 169, endPoint x: 330, endPoint y: 170, distance: 334.2
click at [330, 170] on div "Versus - White Widow - Sativa - 28g Active" at bounding box center [528, 167] width 405 height 23
copy h3 "Versus - White Widow - Sativa - 28g"
